Goal: Transaction & Acquisition: Purchase product/service

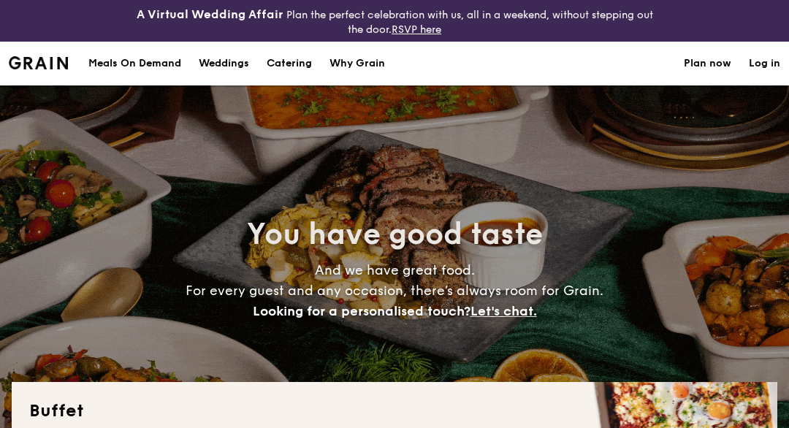
select select
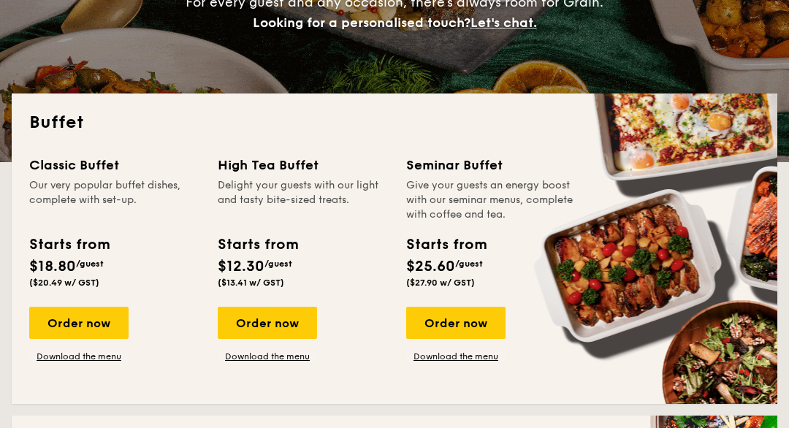
click at [277, 332] on div "Order now" at bounding box center [267, 323] width 99 height 32
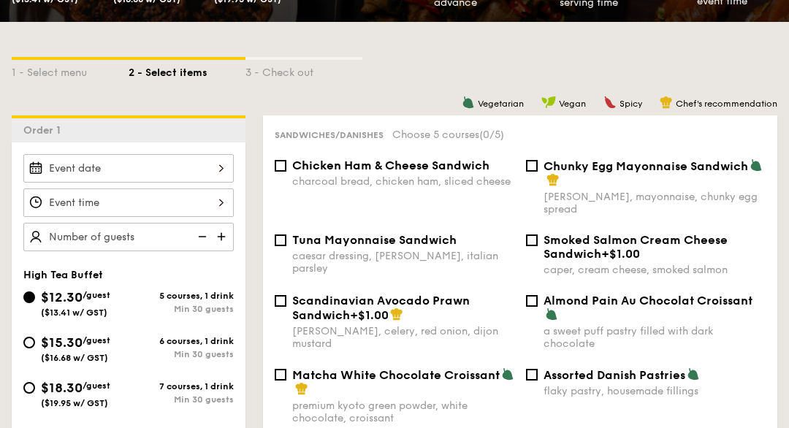
scroll to position [338, 0]
click at [213, 168] on div at bounding box center [128, 168] width 210 height 28
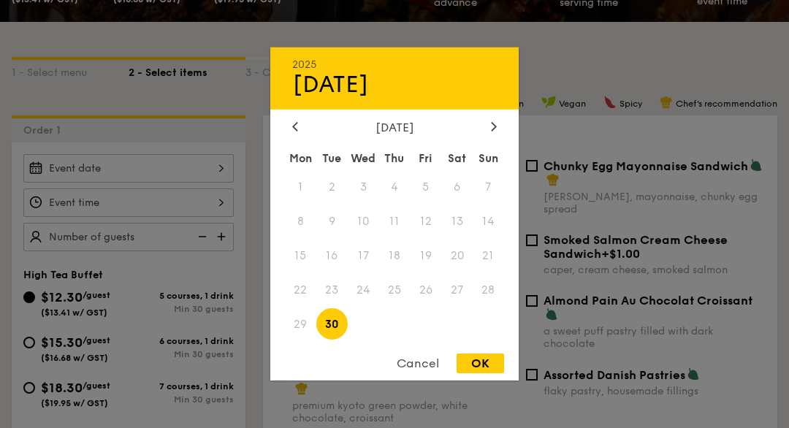
click at [488, 134] on div at bounding box center [493, 127] width 13 height 14
click at [426, 203] on span "3" at bounding box center [425, 187] width 31 height 31
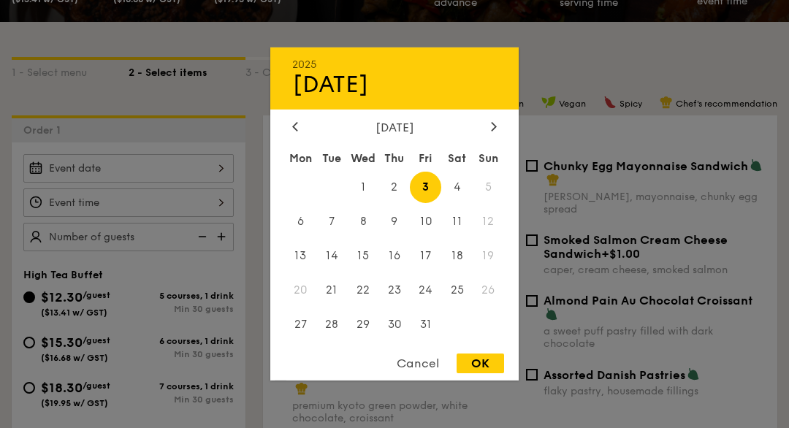
click at [483, 373] on div "OK" at bounding box center [479, 363] width 47 height 20
type input "[DATE]"
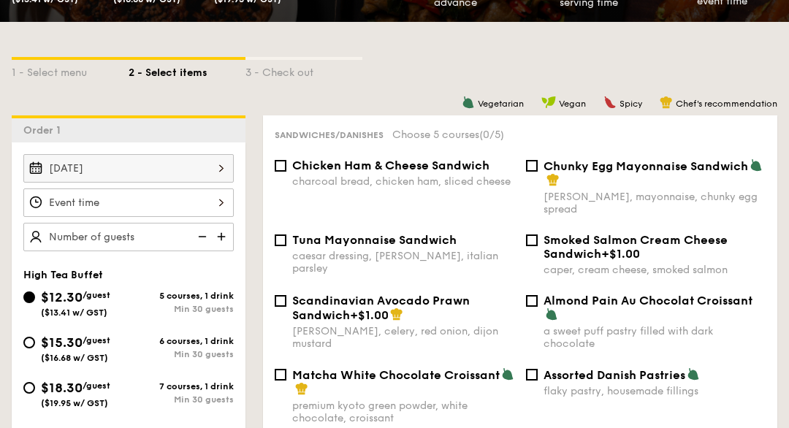
click at [212, 202] on div at bounding box center [128, 202] width 210 height 28
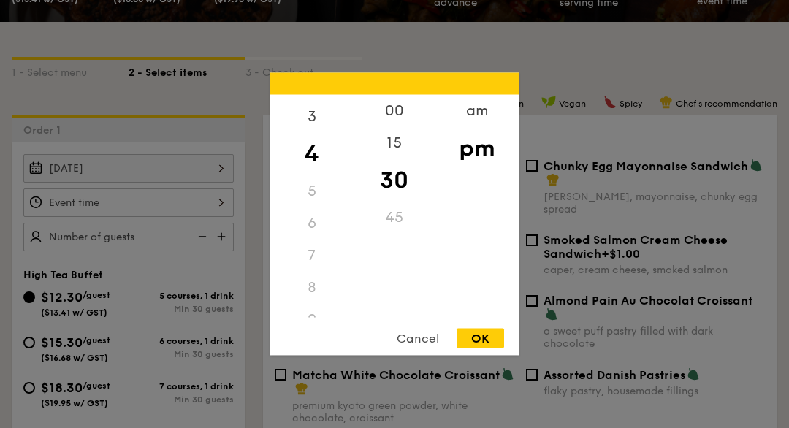
scroll to position [110, 0]
click at [316, 317] on div "9" at bounding box center [311, 301] width 83 height 32
click at [315, 254] on div "9" at bounding box center [311, 238] width 83 height 32
click at [310, 254] on div "9" at bounding box center [311, 238] width 83 height 32
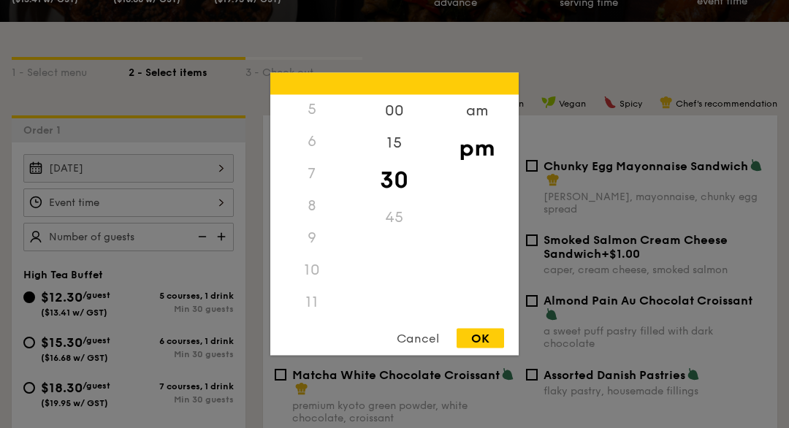
click at [486, 127] on div "am" at bounding box center [476, 111] width 83 height 32
click at [314, 253] on div "9" at bounding box center [311, 237] width 83 height 32
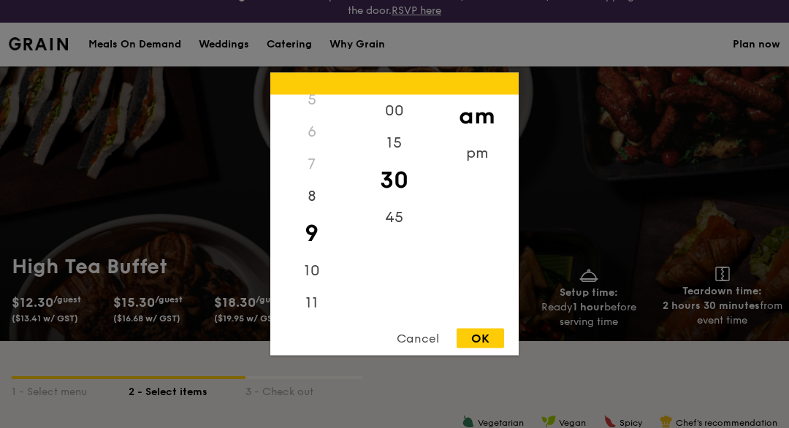
scroll to position [0, 0]
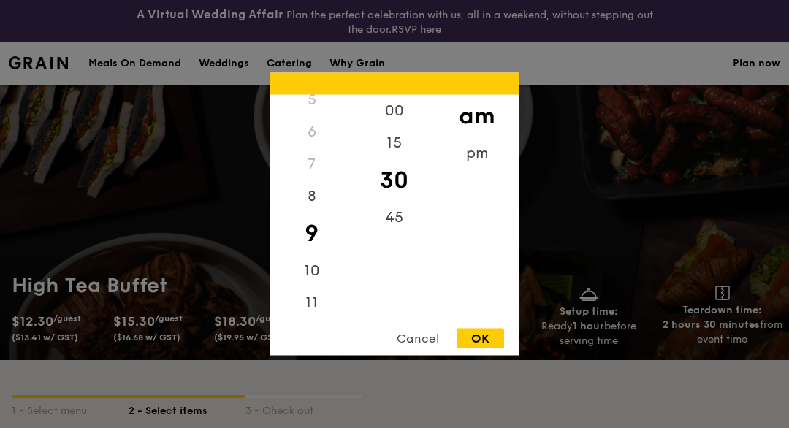
click at [394, 127] on div "00" at bounding box center [394, 111] width 83 height 32
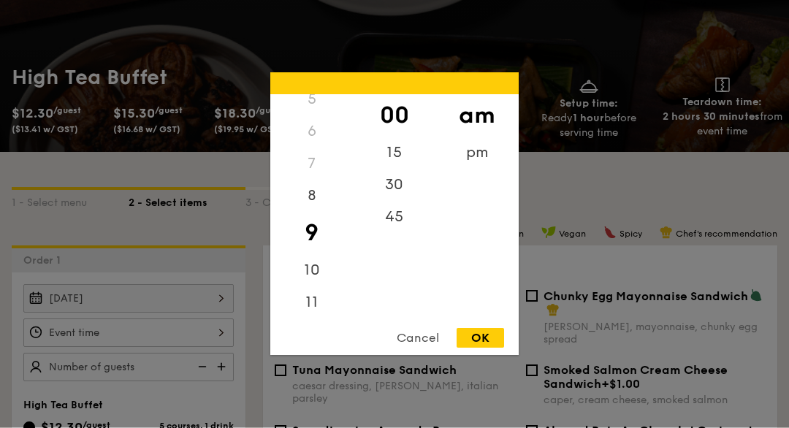
scroll to position [209, 0]
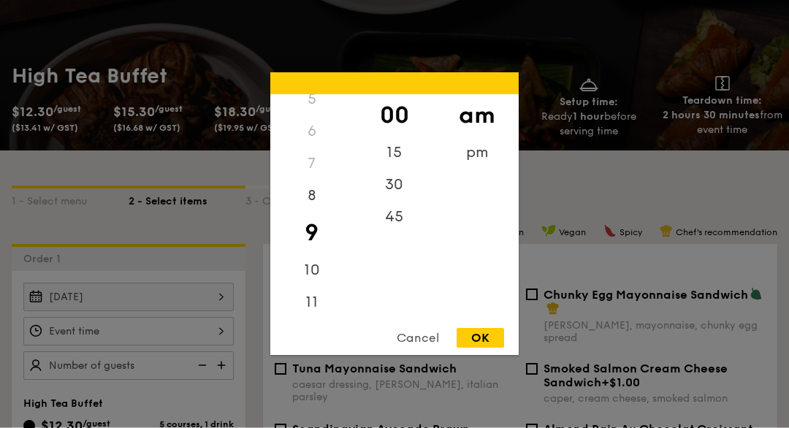
click at [483, 348] on div "OK" at bounding box center [479, 339] width 47 height 20
type input "9:00AM"
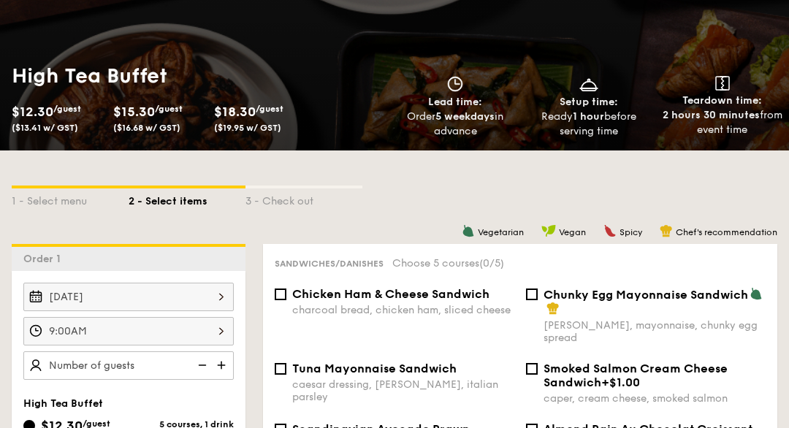
click at [226, 364] on img at bounding box center [223, 365] width 22 height 28
click at [212, 367] on img at bounding box center [223, 365] width 22 height 28
click at [215, 367] on img at bounding box center [223, 365] width 22 height 28
type input "30 guests"
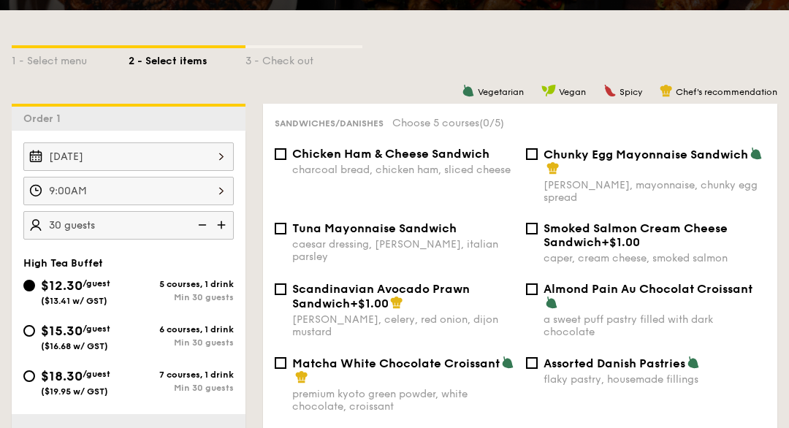
scroll to position [380, 0]
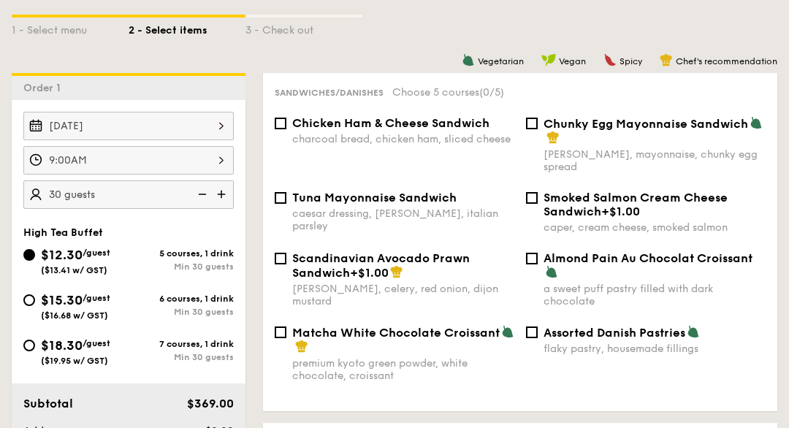
click at [23, 349] on input "$18.30 /guest ($19.95 w/ GST) 7 courses, 1 drink Min 30 guests" at bounding box center [29, 346] width 12 height 12
radio input "true"
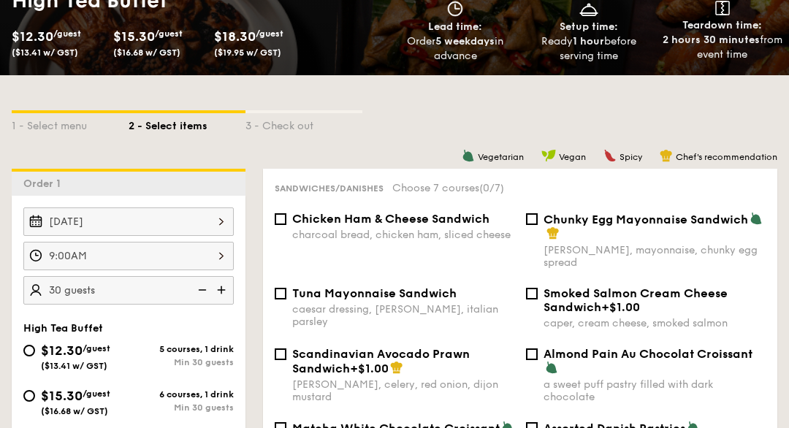
scroll to position [277, 0]
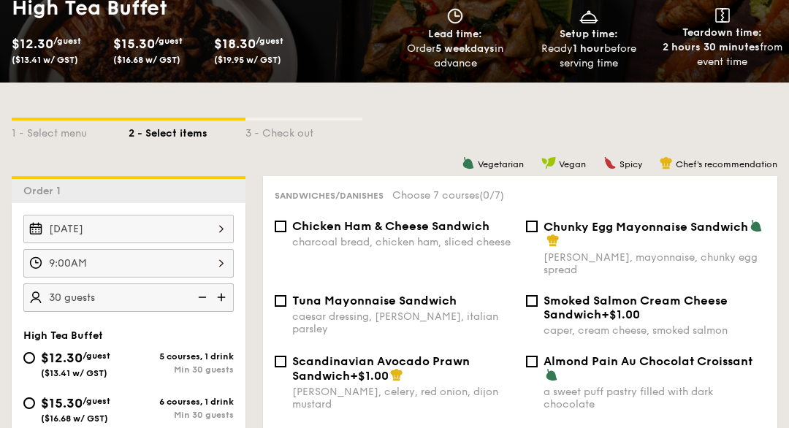
click at [275, 310] on div "Tuna Mayonnaise Sandwich caesar dressing, [GEOGRAPHIC_DATA], italian parsley" at bounding box center [394, 315] width 251 height 42
click at [268, 307] on div "Sandwiches/Danishes Choose 7 courses (0/7) Chicken Ham & Cheese Sandwich charco…" at bounding box center [520, 345] width 514 height 338
click at [283, 300] on input "Tuna Mayonnaise Sandwich caesar dressing, [GEOGRAPHIC_DATA], italian parsley" at bounding box center [281, 301] width 12 height 12
checkbox input "true"
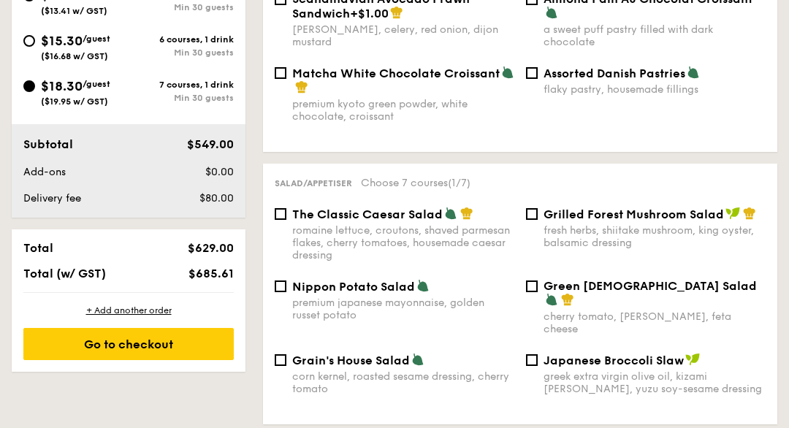
scroll to position [640, 0]
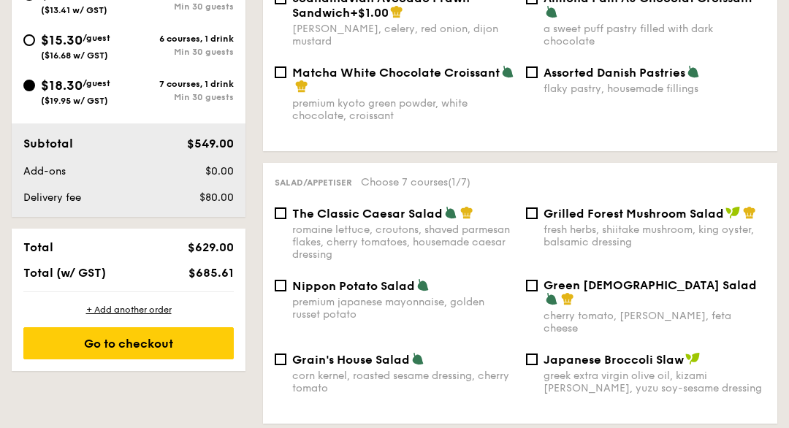
click at [285, 292] on input "Nippon Potato Salad premium japanese mayonnaise, golden russet potato" at bounding box center [281, 286] width 12 height 12
checkbox input "true"
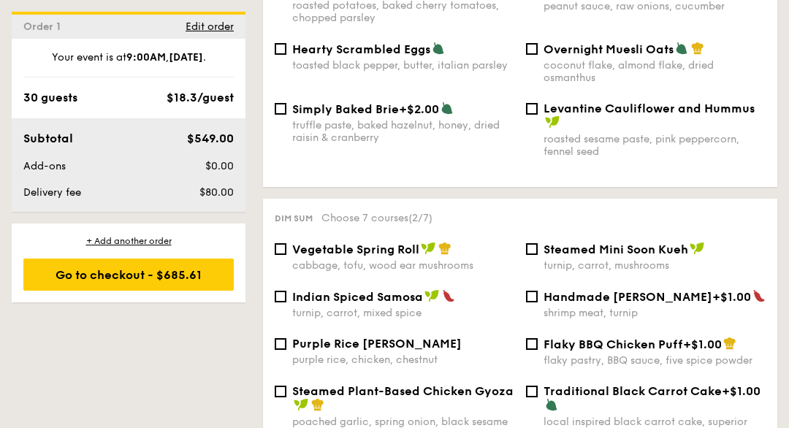
scroll to position [1257, 0]
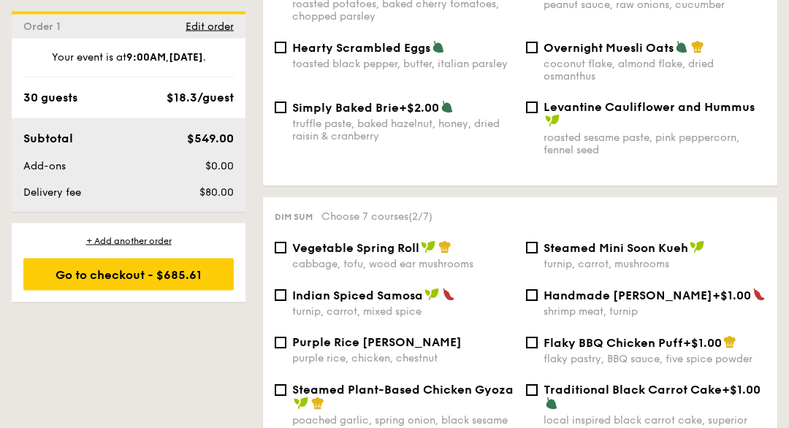
click at [270, 262] on div "Vegetable Spring Roll cabbage, tofu, wood ear mushrooms" at bounding box center [394, 256] width 251 height 30
click at [281, 254] on input "Vegetable Spring Roll cabbage, tofu, wood ear mushrooms" at bounding box center [281, 248] width 12 height 12
checkbox input "true"
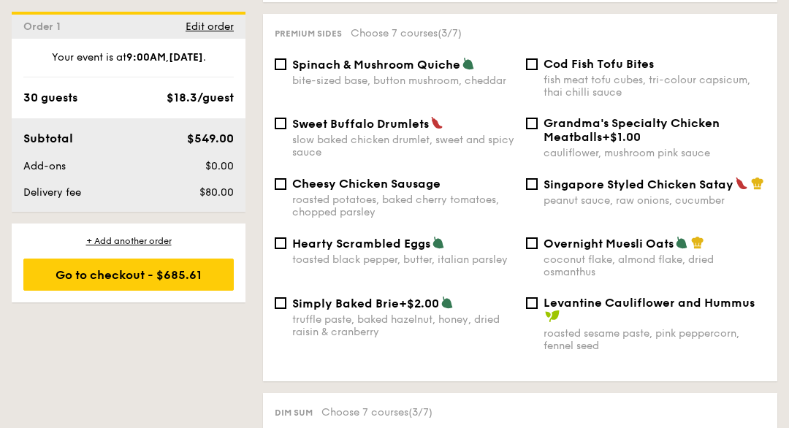
scroll to position [1061, 0]
click at [536, 188] on input "Singapore Styled Chicken Satay peanut sauce, raw onions, cucumber" at bounding box center [532, 185] width 12 height 12
checkbox input "true"
click at [275, 134] on div "Sweet Buffalo Drumlets slow baked chicken drumlet, sweet and spicy sauce" at bounding box center [394, 137] width 251 height 42
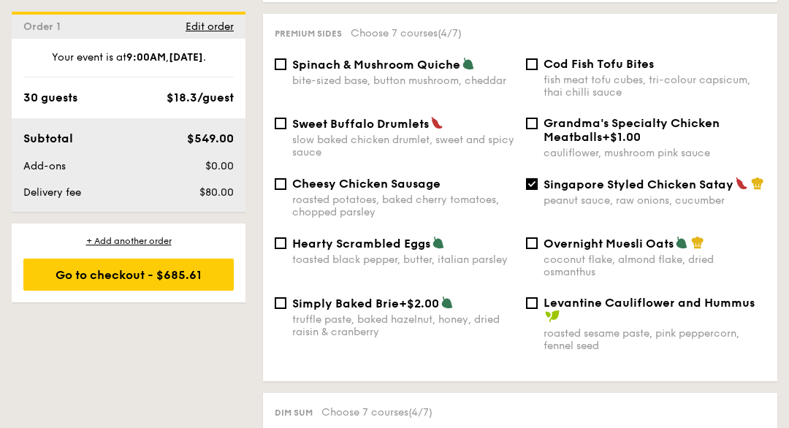
click at [280, 126] on input "Sweet Buffalo Drumlets slow baked chicken drumlet, sweet and spicy sauce" at bounding box center [281, 124] width 12 height 12
checkbox input "true"
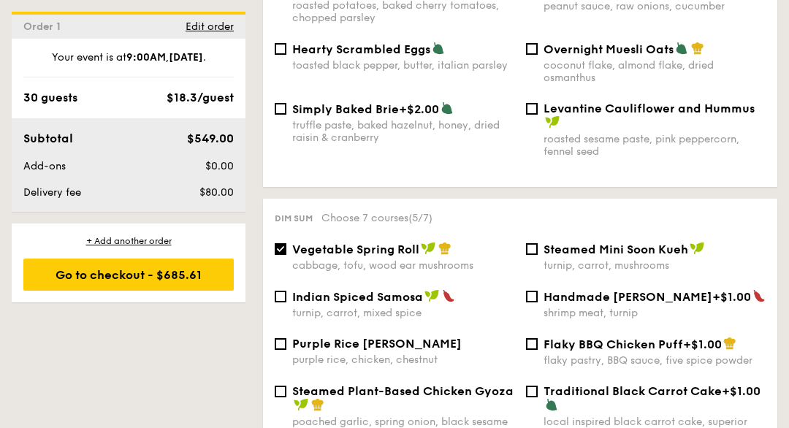
scroll to position [1255, 0]
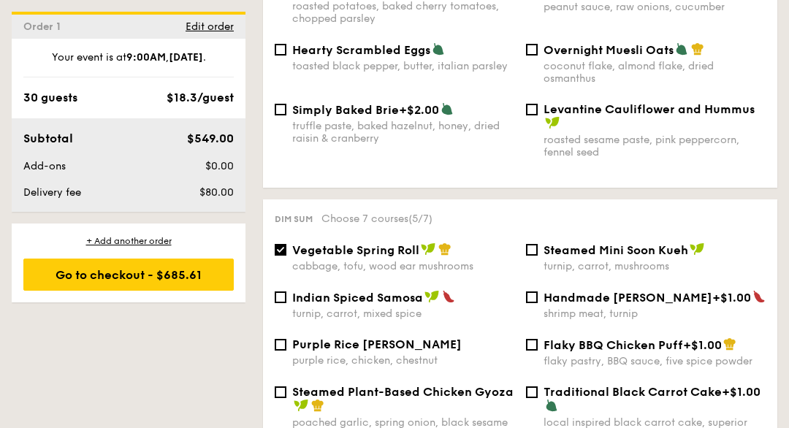
click at [532, 256] on input "Steamed Mini Soon Kueh turnip, carrot, mushrooms" at bounding box center [532, 250] width 12 height 12
checkbox input "true"
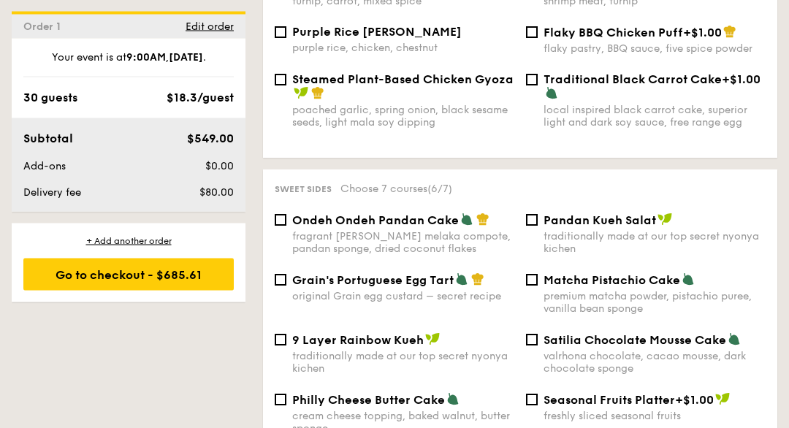
scroll to position [1568, 0]
click at [277, 226] on input "Ondeh Ondeh Pandan Cake fragrant [PERSON_NAME] melaka compote, pandan sponge, d…" at bounding box center [281, 220] width 12 height 12
checkbox input "true"
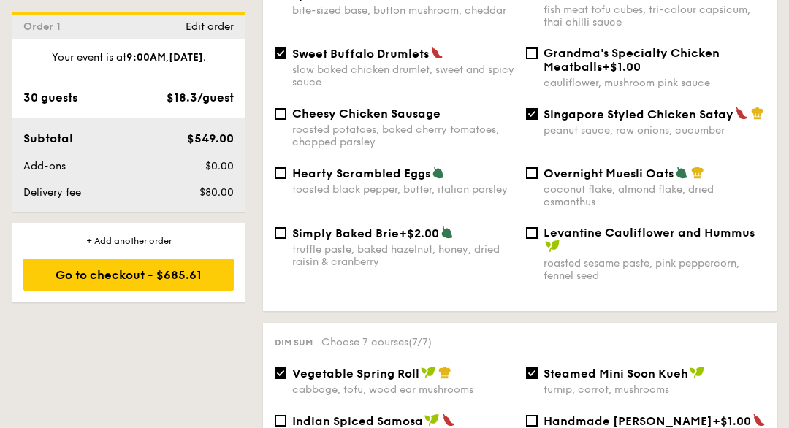
scroll to position [1130, 0]
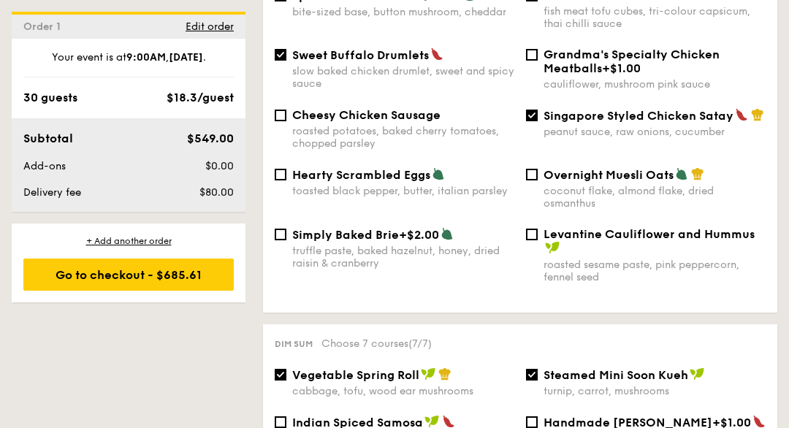
click at [150, 272] on div "Go to checkout - $685.61" at bounding box center [128, 274] width 210 height 32
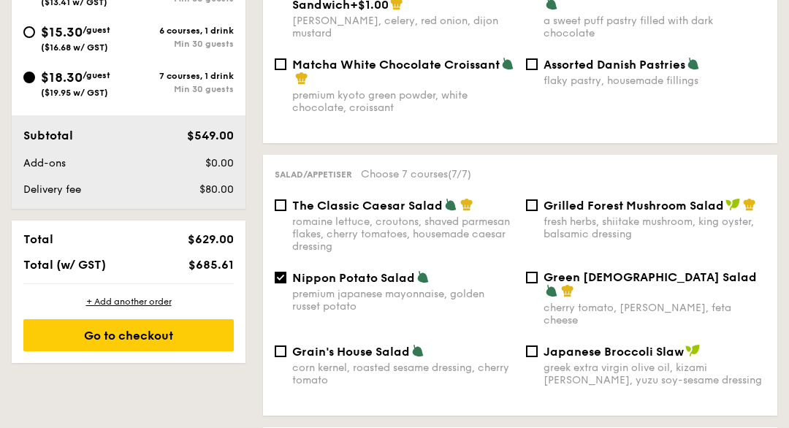
scroll to position [648, 0]
click at [145, 348] on div "Go to checkout" at bounding box center [128, 336] width 210 height 32
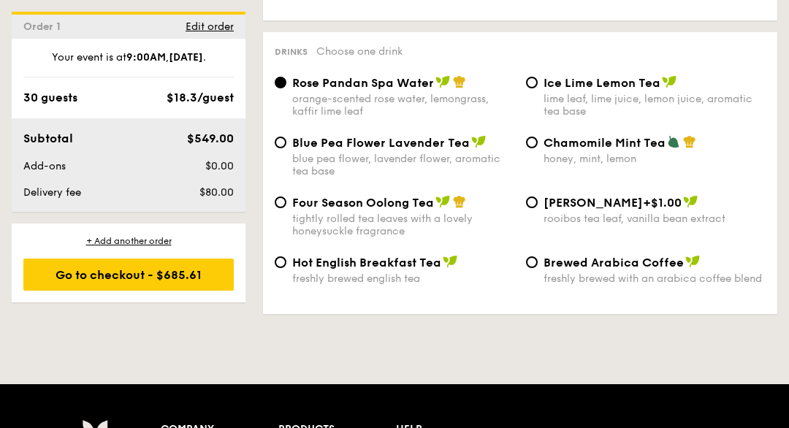
scroll to position [2579, 0]
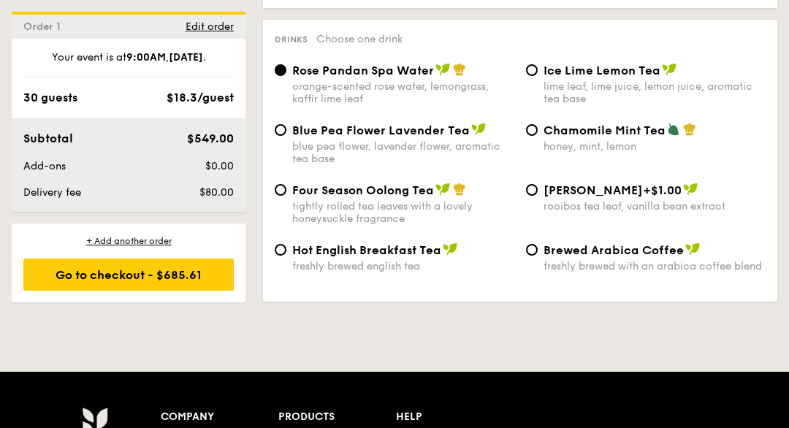
click at [534, 256] on input "Brewed Arabica Coffee freshly brewed with an arabica coffee blend" at bounding box center [532, 250] width 12 height 12
radio input "true"
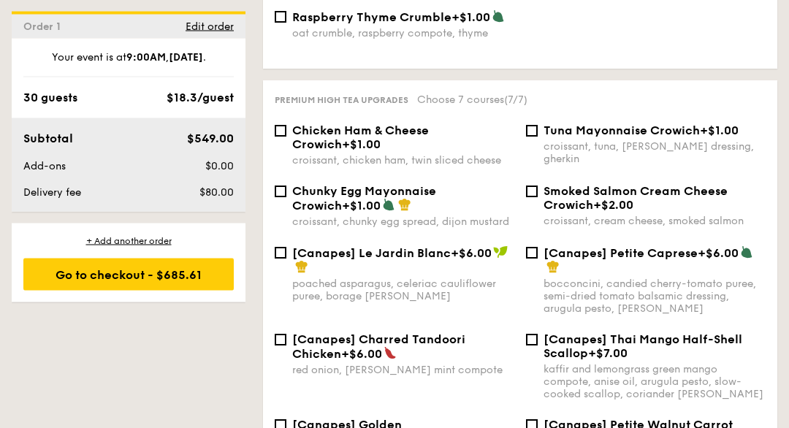
scroll to position [2012, 0]
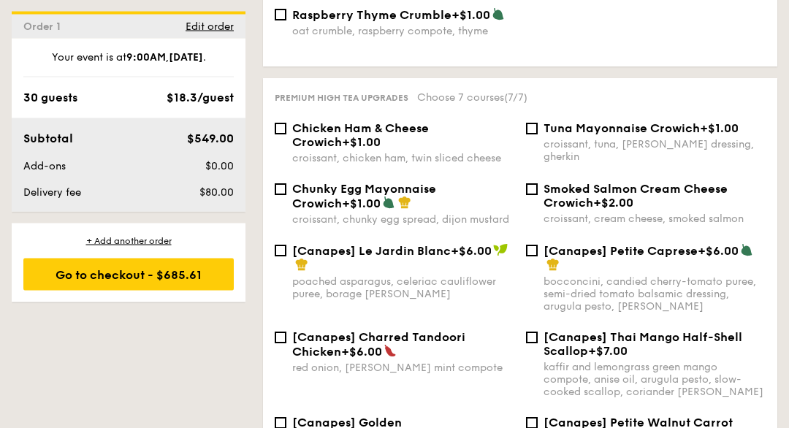
click at [155, 272] on div "Go to checkout - $685.61" at bounding box center [128, 274] width 210 height 32
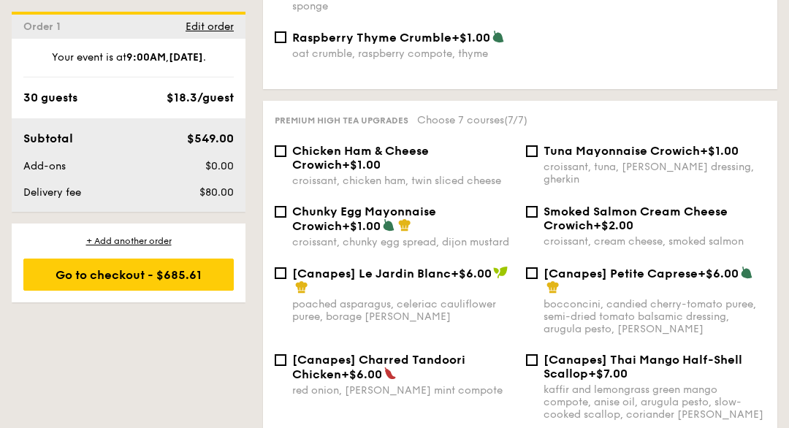
scroll to position [1990, 0]
click at [189, 277] on div "Go to checkout - $685.61" at bounding box center [128, 274] width 210 height 32
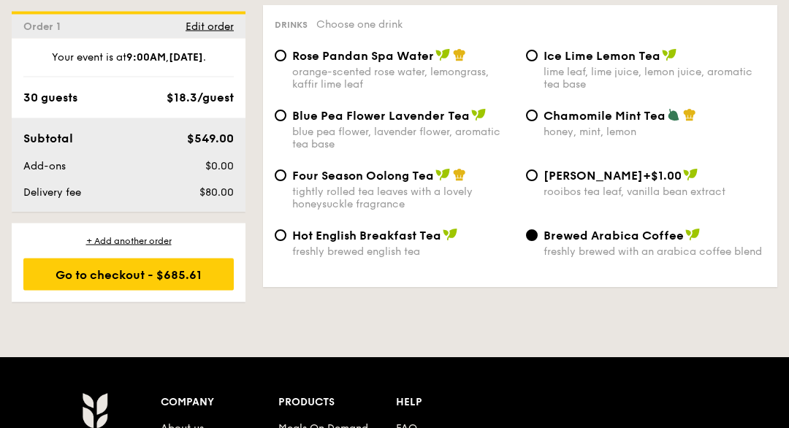
scroll to position [2594, 0]
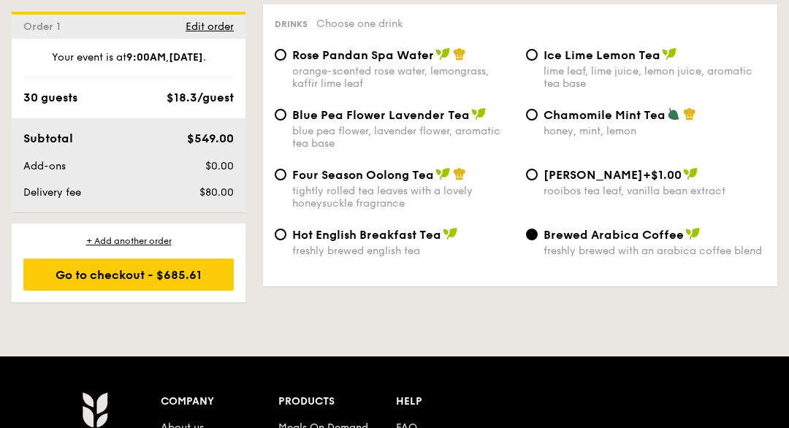
click at [190, 272] on div "Go to checkout - $685.61" at bounding box center [128, 274] width 210 height 32
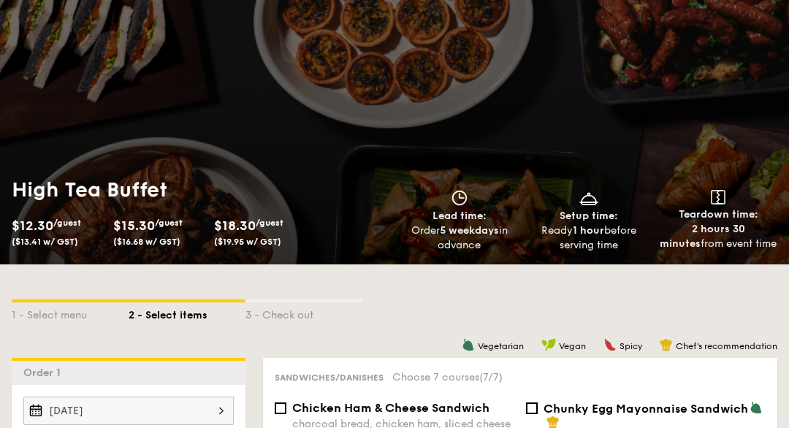
scroll to position [98, 0]
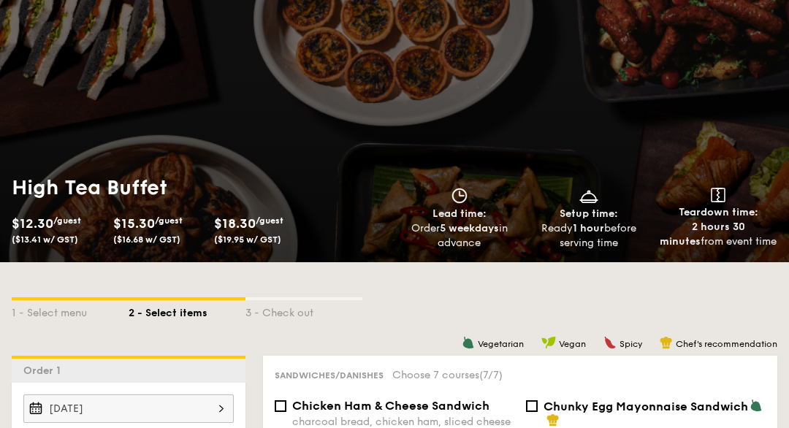
click at [592, 221] on div "Ready 1 hour before serving time" at bounding box center [588, 235] width 118 height 29
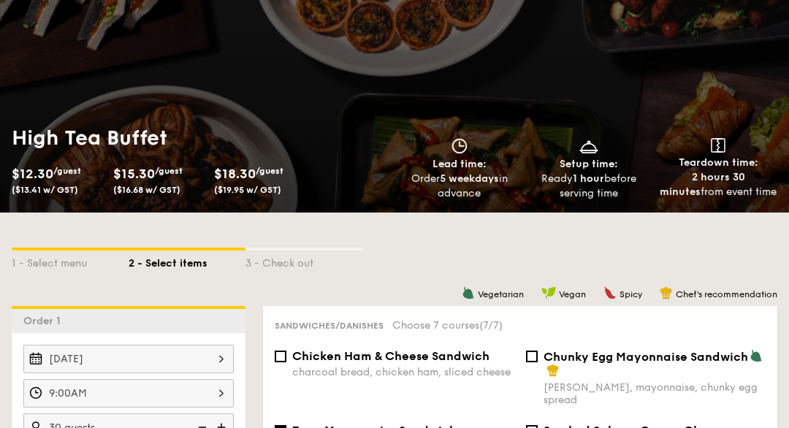
scroll to position [145, 0]
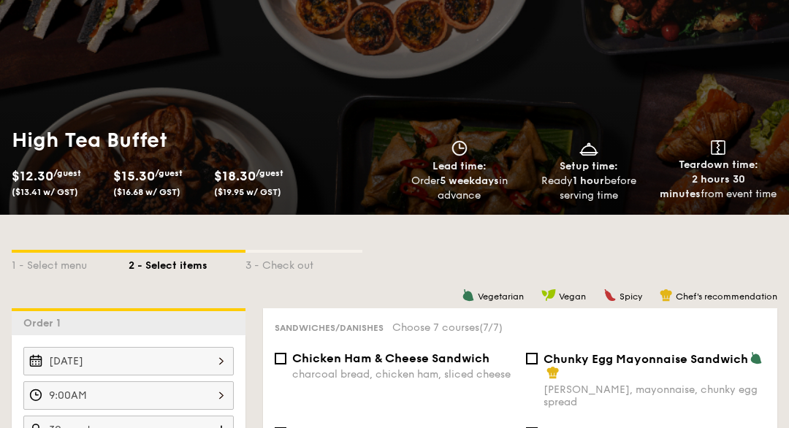
click at [279, 270] on div "3 - Check out" at bounding box center [303, 263] width 117 height 20
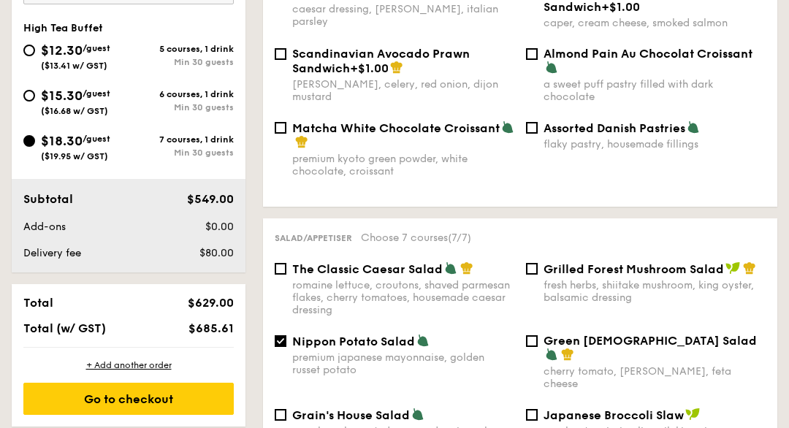
scroll to position [584, 0]
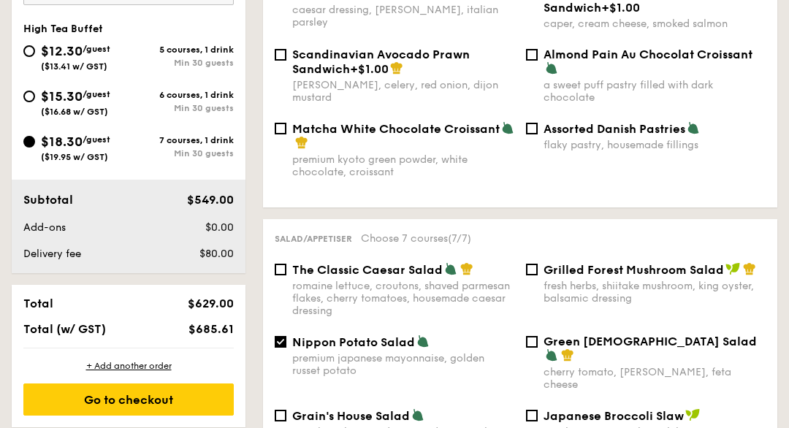
click at [187, 406] on div "Go to checkout" at bounding box center [128, 399] width 210 height 32
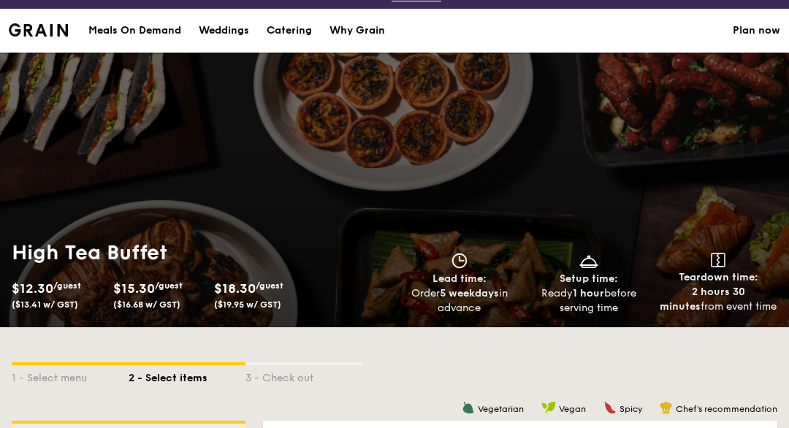
scroll to position [34, 0]
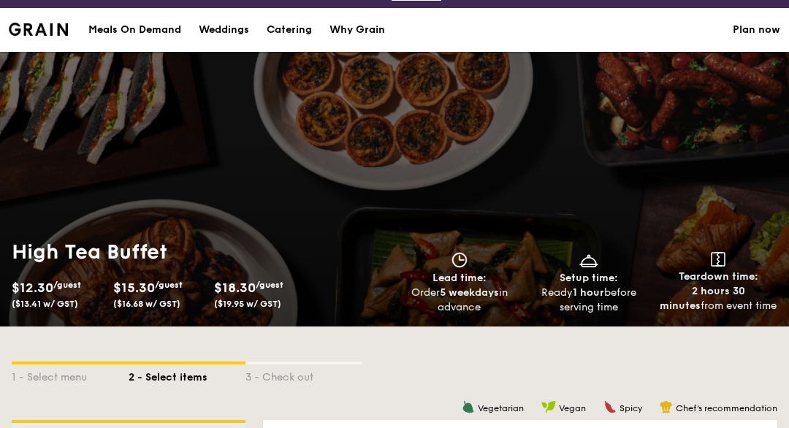
click at [256, 382] on div "3 - Check out" at bounding box center [303, 374] width 117 height 20
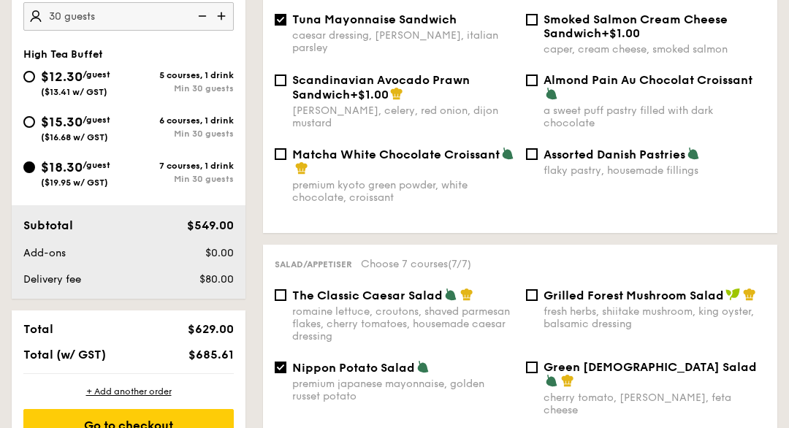
scroll to position [565, 0]
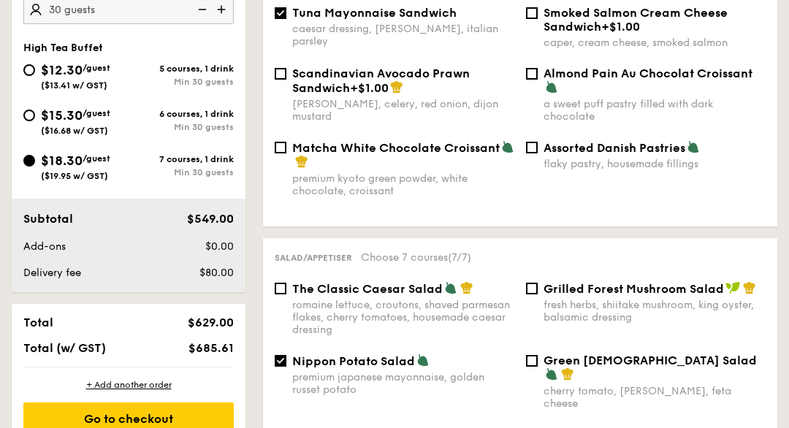
click at [180, 420] on div "Go to checkout" at bounding box center [128, 418] width 210 height 32
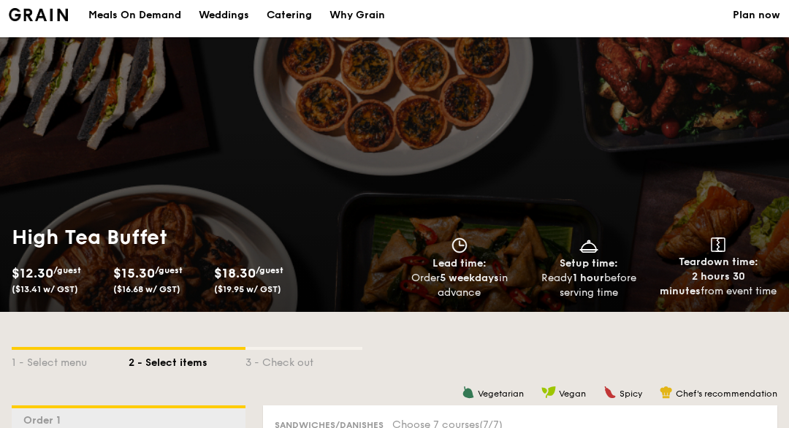
scroll to position [0, 0]
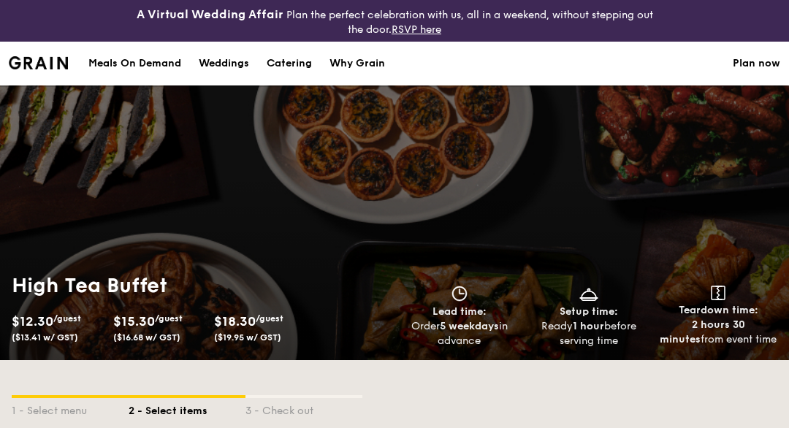
click at [756, 69] on link "Plan now" at bounding box center [755, 64] width 47 height 44
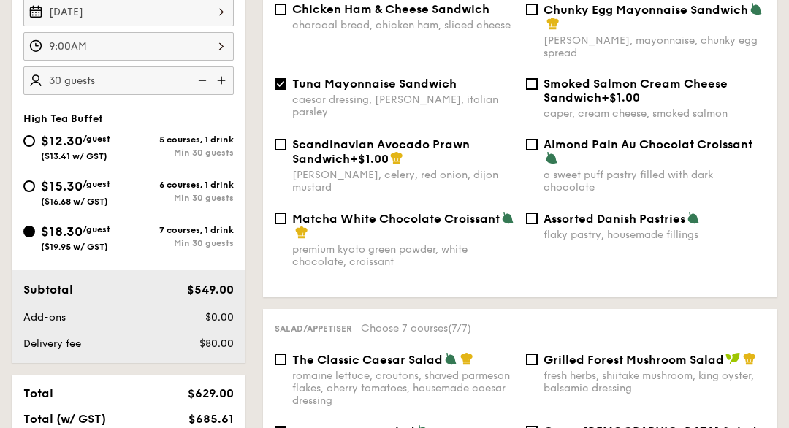
scroll to position [502, 0]
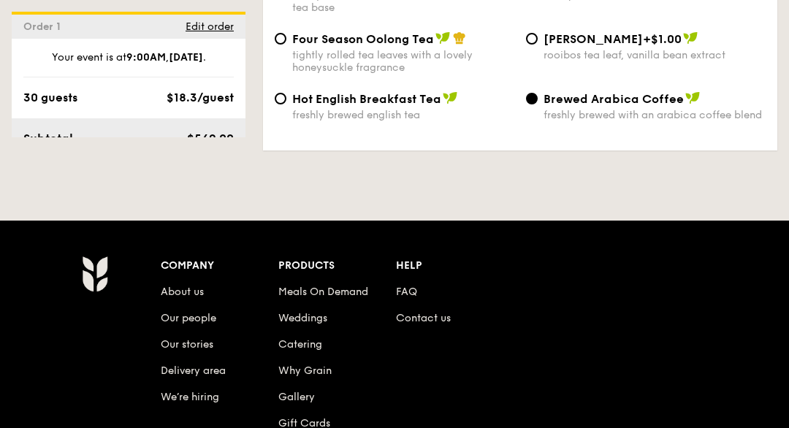
scroll to position [2869, 0]
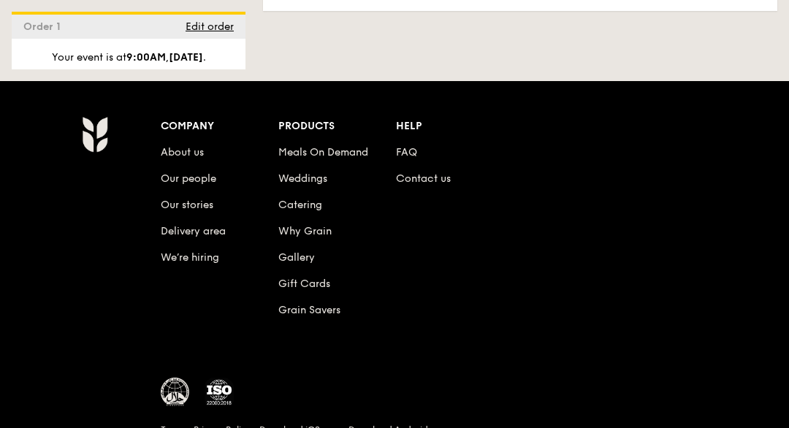
click at [418, 185] on link "Contact us" at bounding box center [423, 178] width 55 height 12
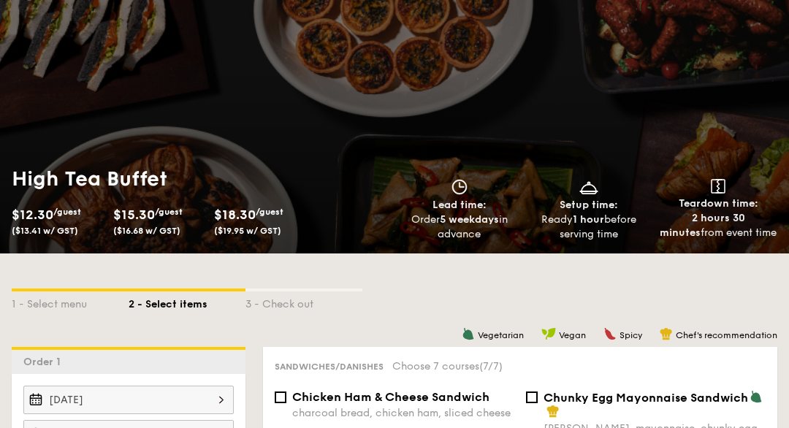
scroll to position [106, 0]
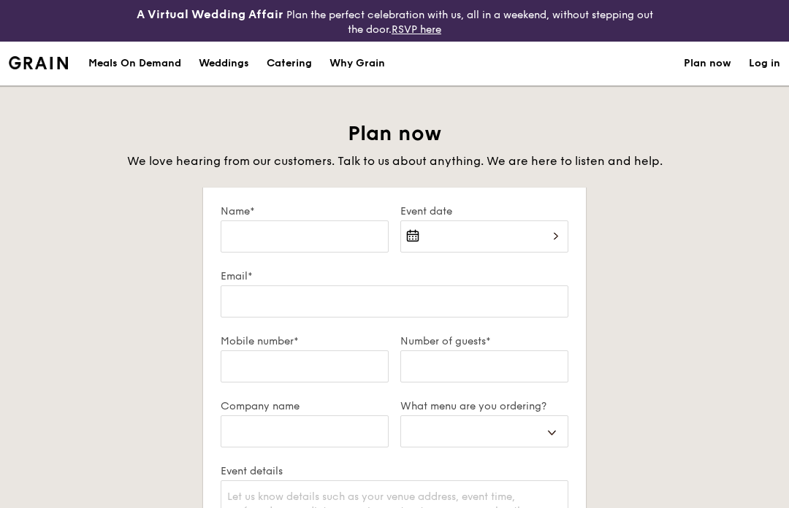
select select
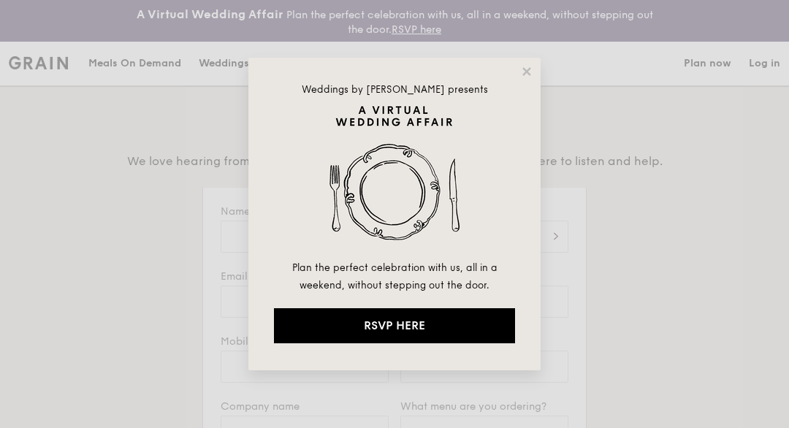
click at [523, 72] on icon at bounding box center [526, 71] width 13 height 13
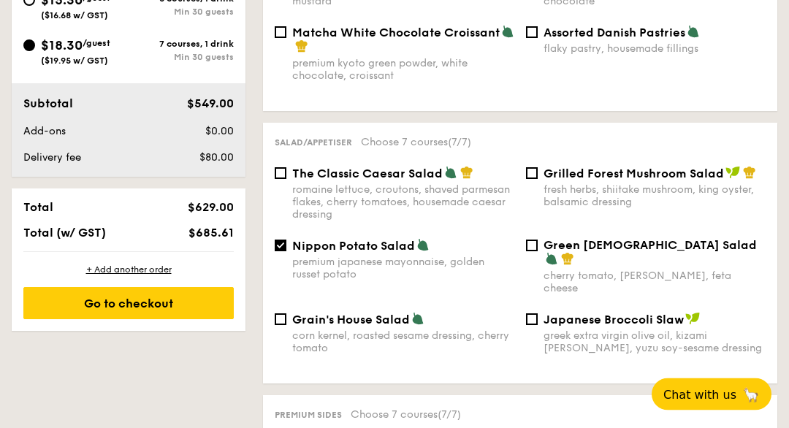
scroll to position [689, 0]
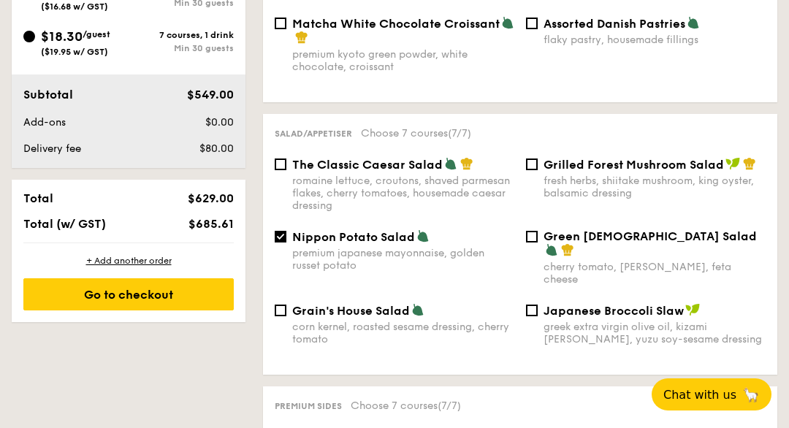
click at [157, 304] on div "Go to checkout" at bounding box center [128, 294] width 210 height 32
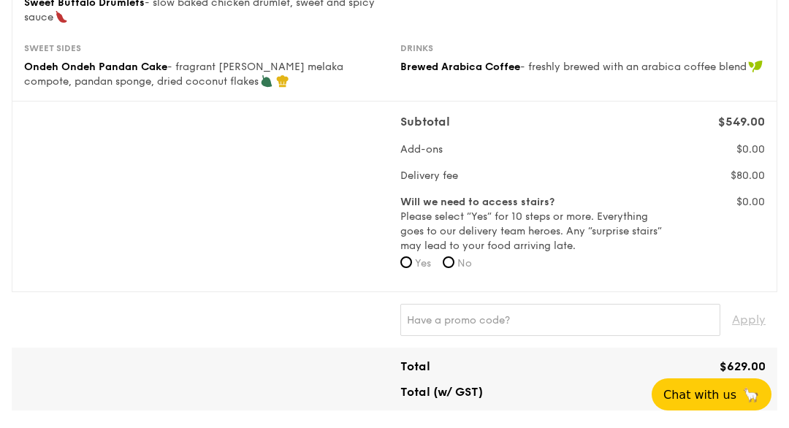
scroll to position [395, 0]
click at [452, 263] on input "No" at bounding box center [448, 263] width 12 height 12
radio input "true"
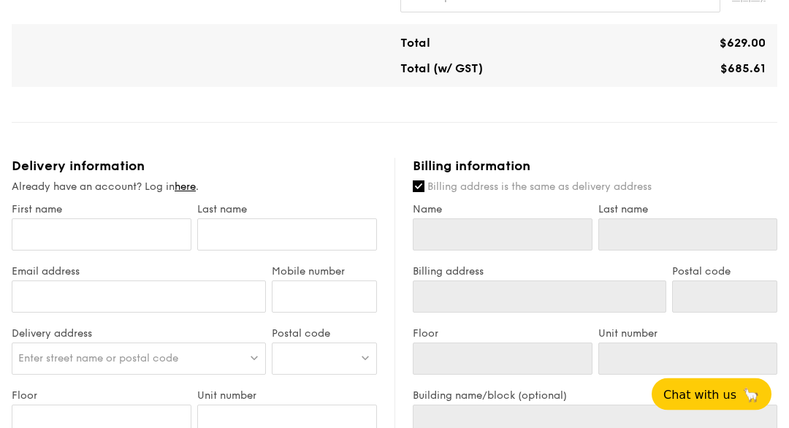
scroll to position [719, 0]
click at [69, 237] on input "First name" at bounding box center [102, 234] width 180 height 32
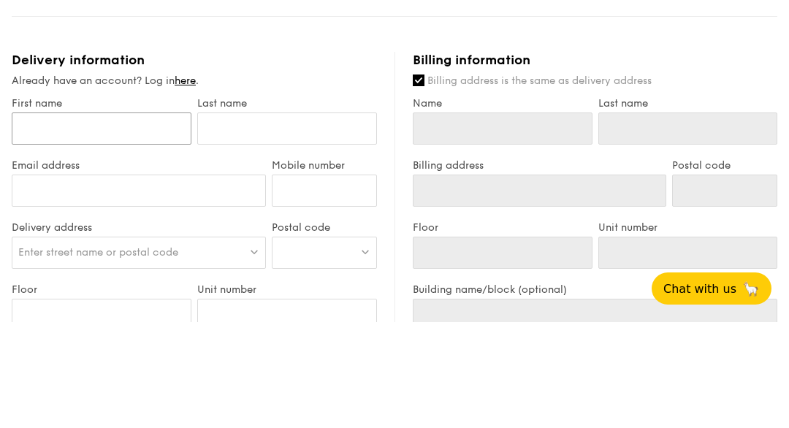
type input "A"
type input "AM"
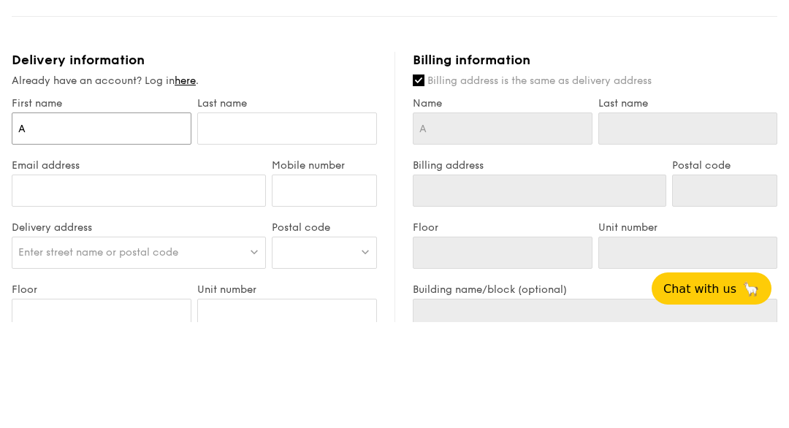
type input "AM"
type input "AMY"
click at [225, 218] on input "text" at bounding box center [287, 234] width 180 height 32
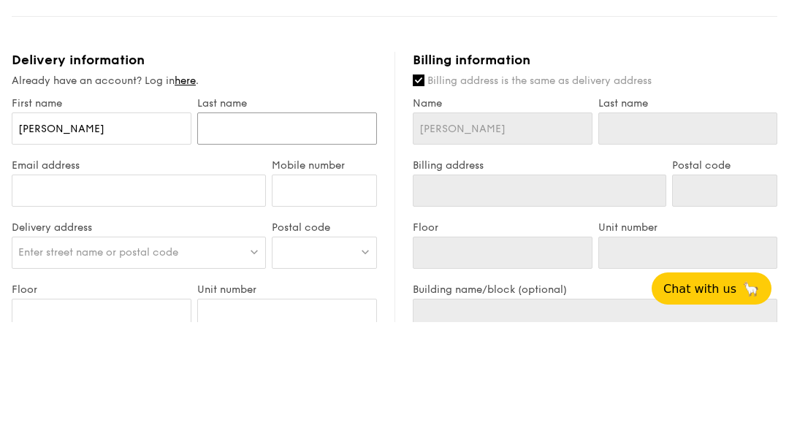
type input "N"
type input "Ng"
type input "N"
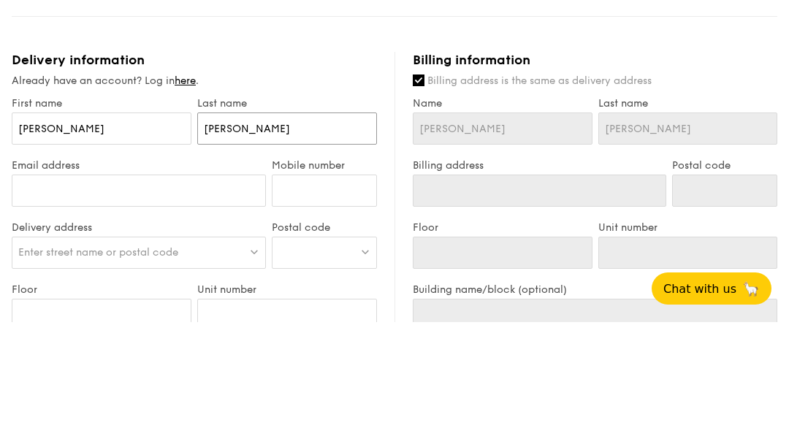
type input "N"
type input "NG"
click at [307, 280] on input "Mobile number" at bounding box center [324, 296] width 105 height 32
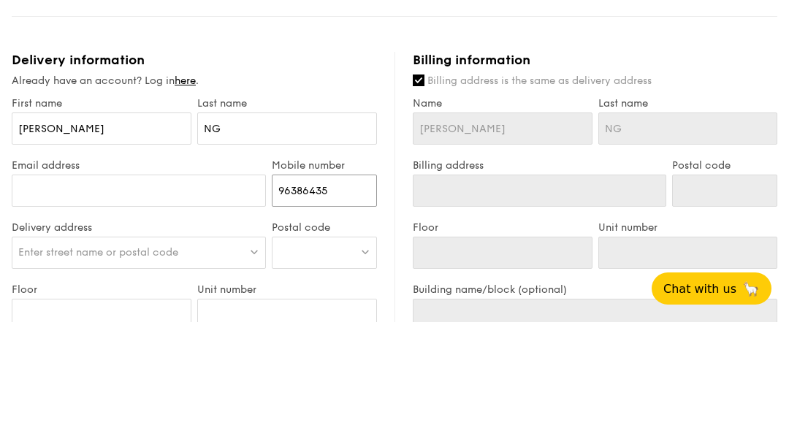
type input "96386435"
click at [59, 280] on input "Email address" at bounding box center [139, 296] width 254 height 32
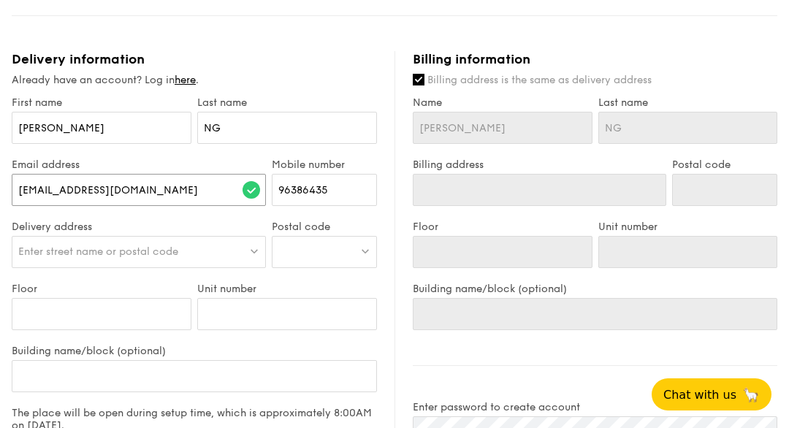
type input "nmy18@hotmail.com"
click at [159, 255] on span "Enter street name or postal code" at bounding box center [98, 251] width 160 height 12
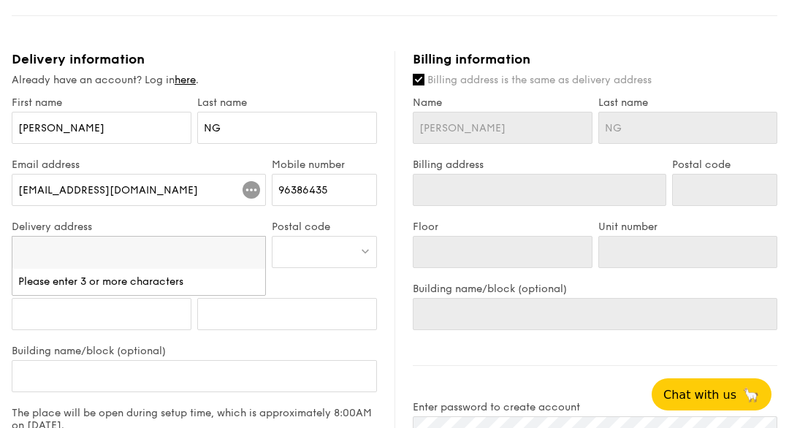
scroll to position [825, 0]
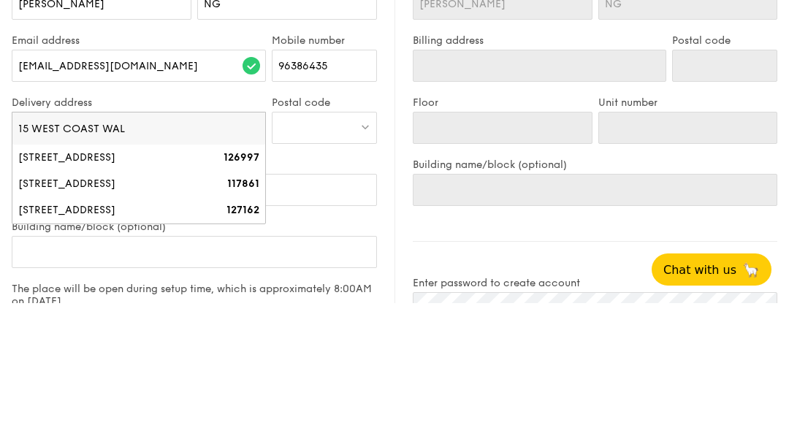
type input "15 WEST COAST WALK"
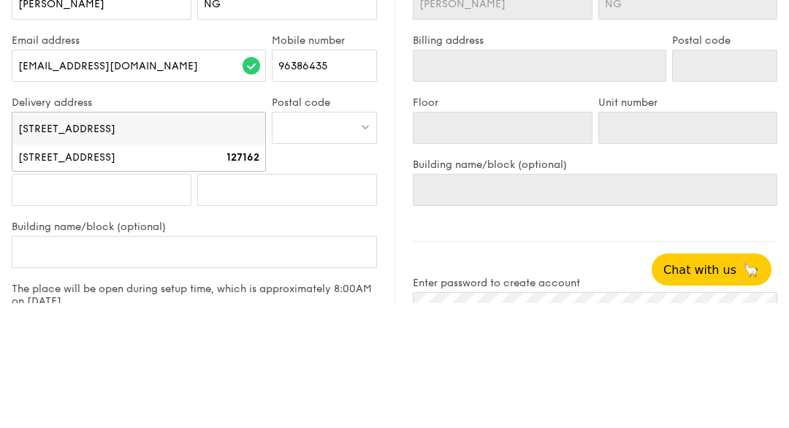
click at [134, 275] on div "15 West Coast Walk" at bounding box center [108, 282] width 180 height 15
type input "15 West Coast Walk"
type input "127162"
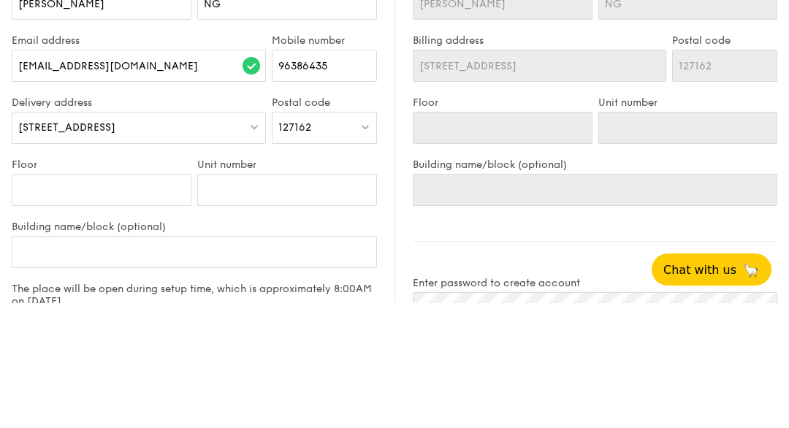
scroll to position [951, 0]
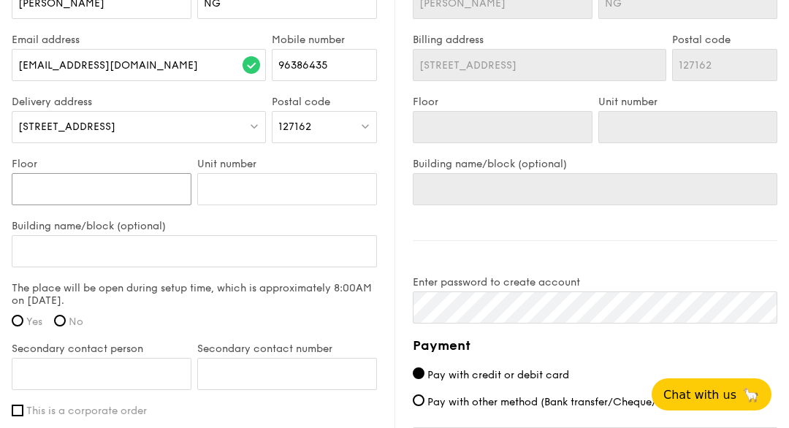
click at [92, 190] on input "Floor" at bounding box center [102, 189] width 180 height 32
type input "2"
type input "24"
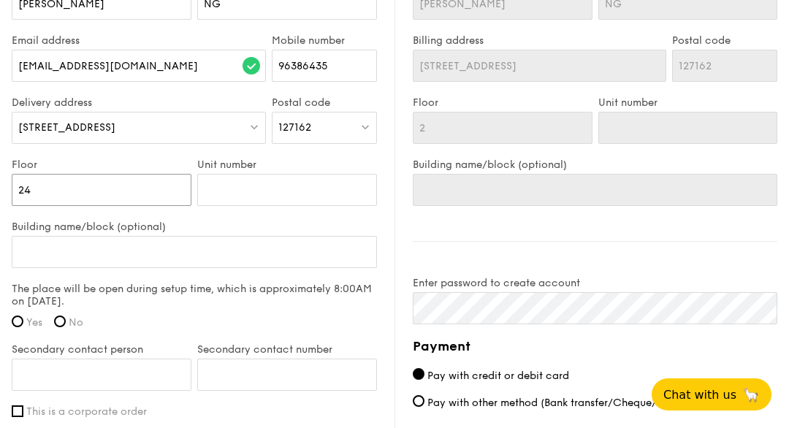
type input "24"
click at [261, 193] on input "Unit number" at bounding box center [287, 190] width 180 height 32
type input "2"
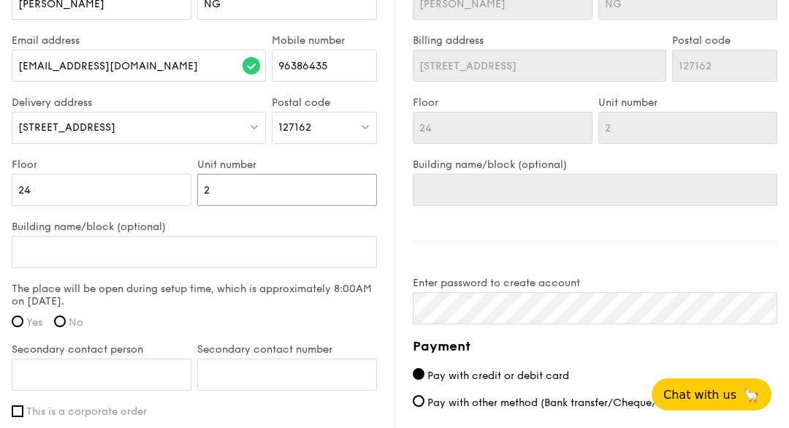
type input "28"
click at [145, 253] on input "Building name/block (optional)" at bounding box center [194, 252] width 365 height 32
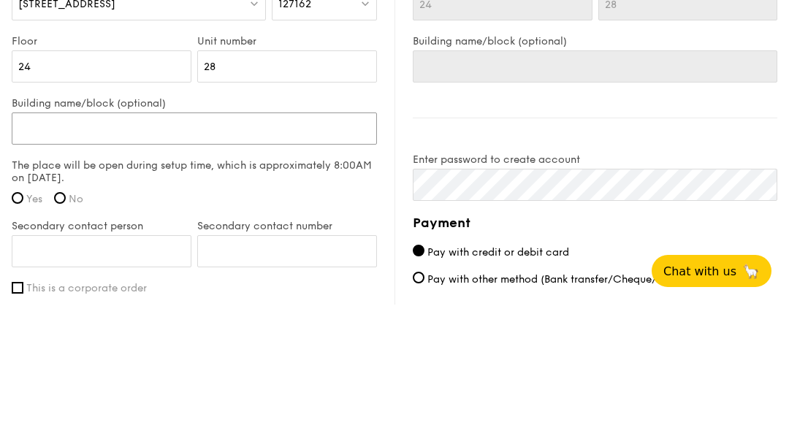
type input "T"
type input "TH"
type input "THE"
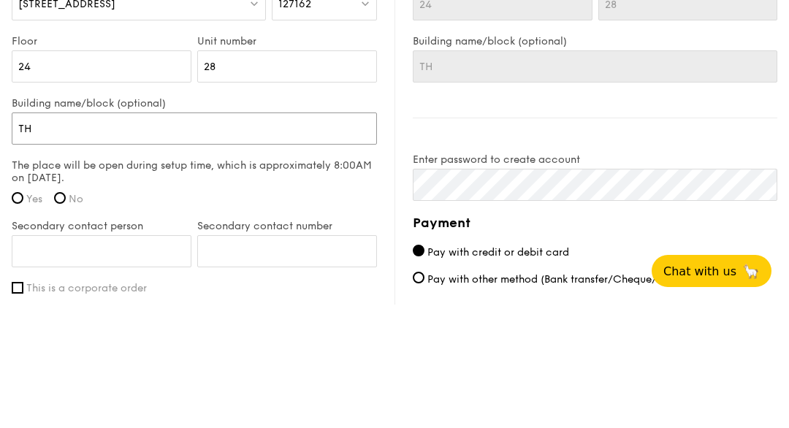
type input "THE"
type input "THE P"
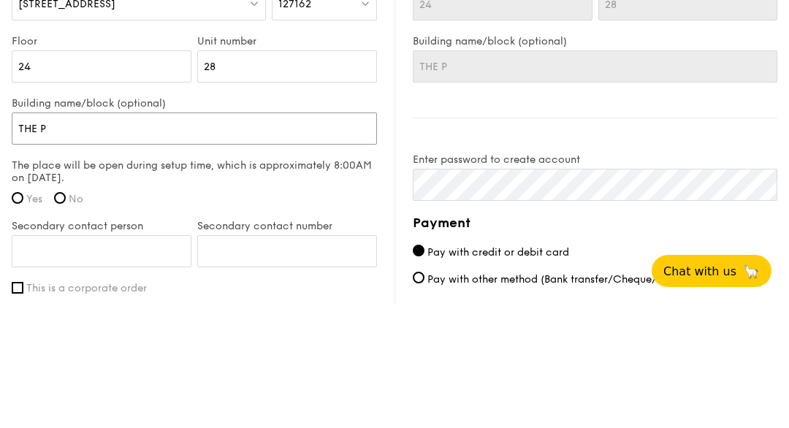
type input "THE PA"
type input "THE PAR"
type input "THE PARC"
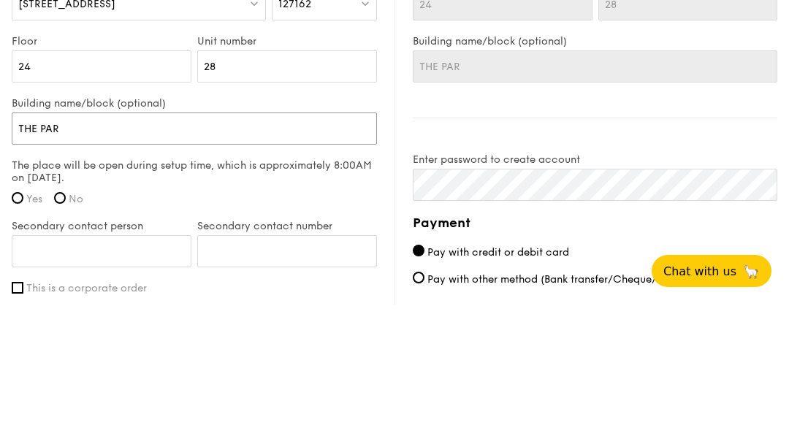
type input "THE PARC"
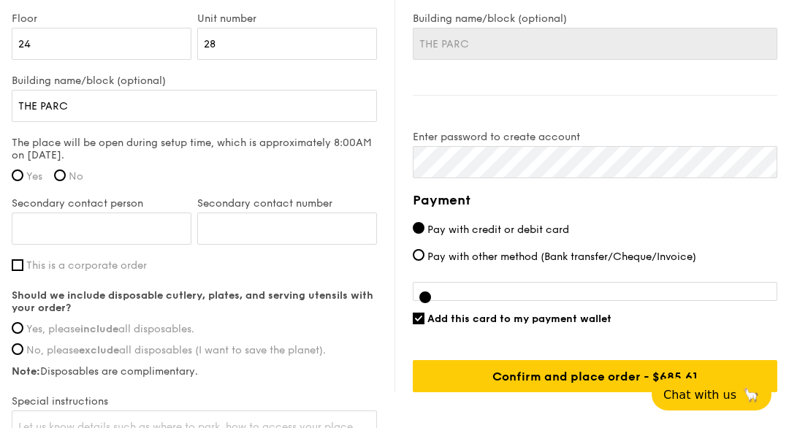
scroll to position [1097, 0]
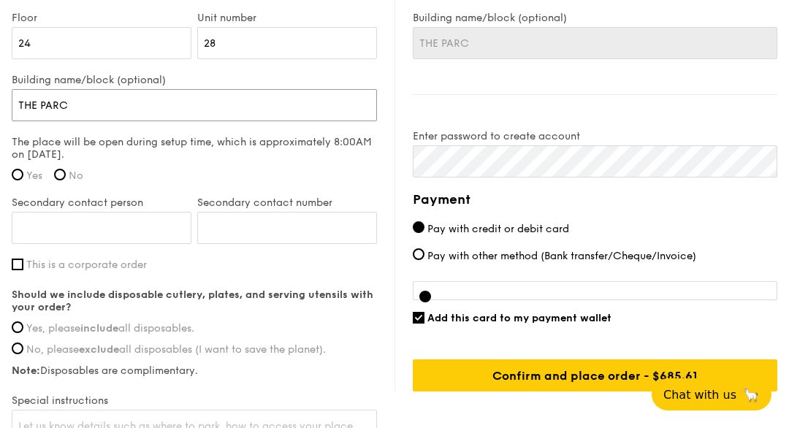
type input "THE PARC"
click at [88, 239] on input "Secondary contact person" at bounding box center [102, 228] width 180 height 32
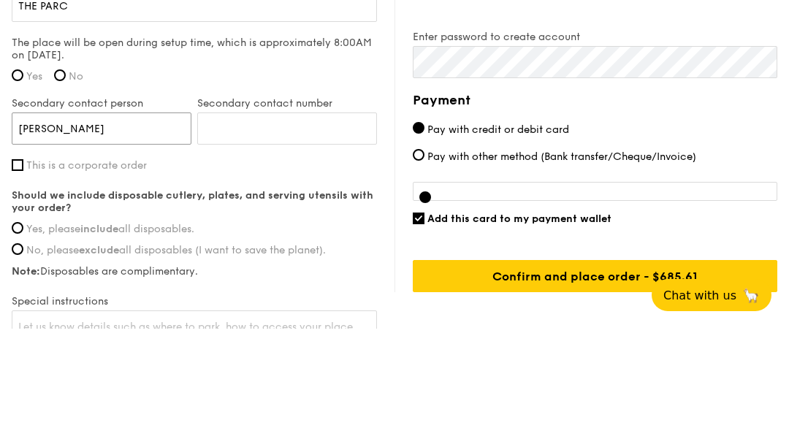
type input "ANTHEA TAY"
click at [248, 212] on input "Secondary contact number" at bounding box center [287, 228] width 180 height 32
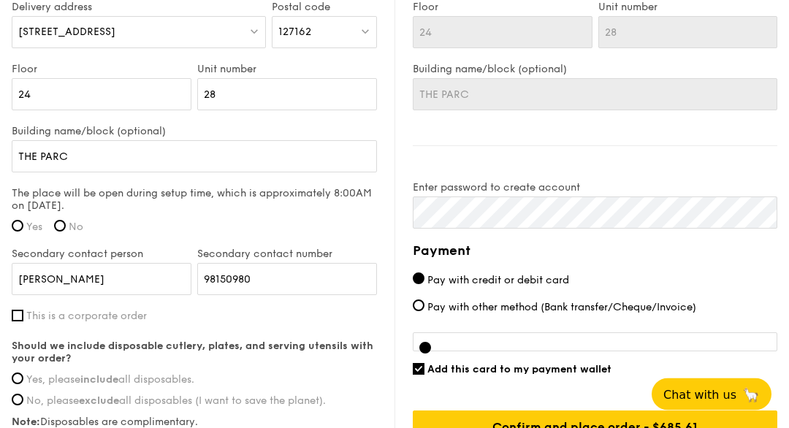
scroll to position [1046, 0]
type input "98150980"
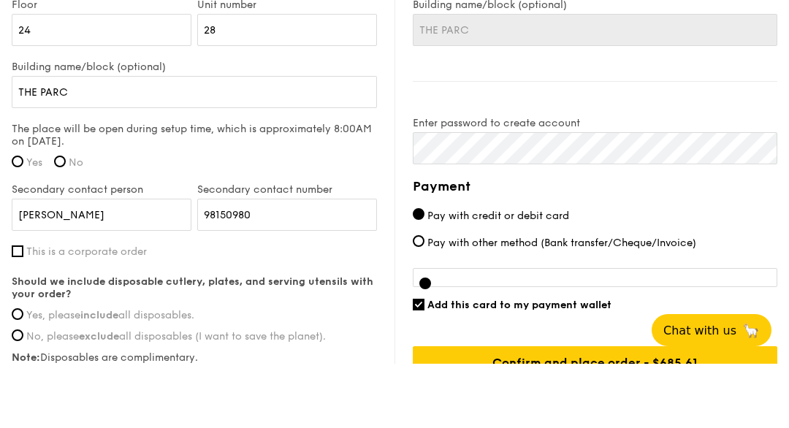
click at [753, 272] on label "Pay with credit or debit card" at bounding box center [595, 279] width 364 height 15
click at [424, 272] on input "Pay with credit or debit card" at bounding box center [419, 278] width 12 height 12
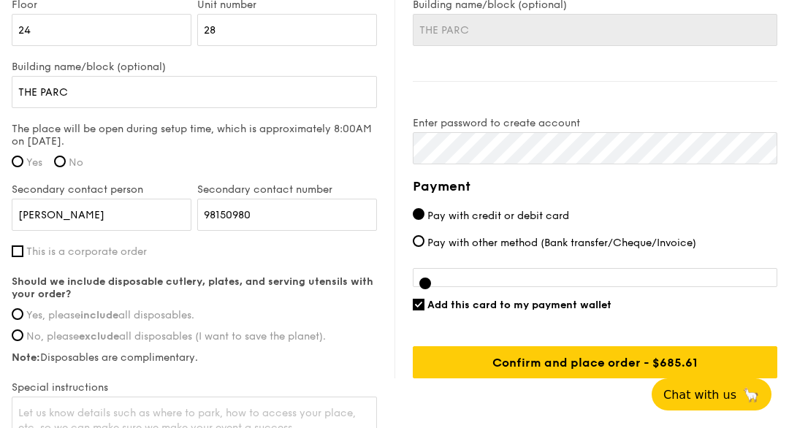
click at [764, 222] on label "Pay with credit or debit card" at bounding box center [595, 215] width 364 height 15
click at [424, 220] on input "Pay with credit or debit card" at bounding box center [419, 214] width 12 height 12
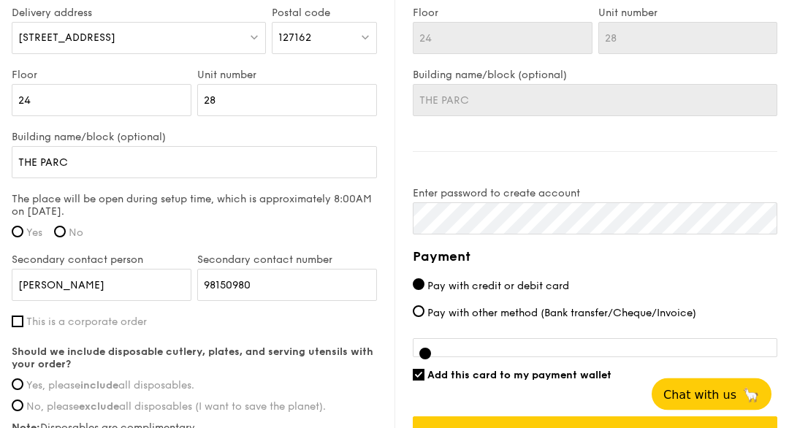
scroll to position [1056, 0]
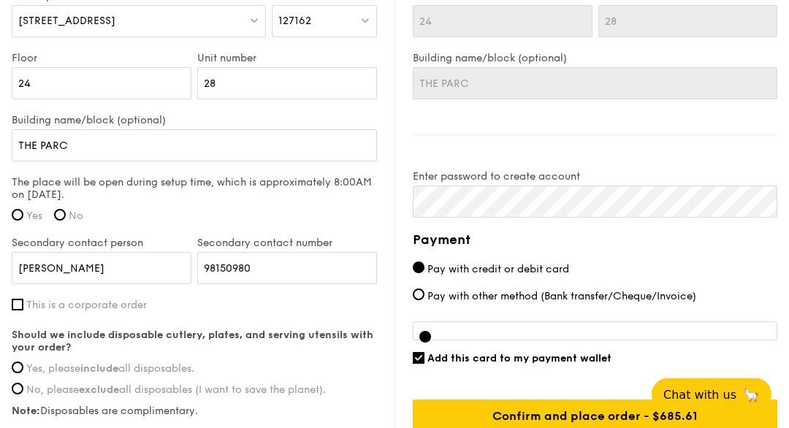
click at [20, 369] on input "Yes, please include all disposables." at bounding box center [18, 368] width 12 height 12
radio input "true"
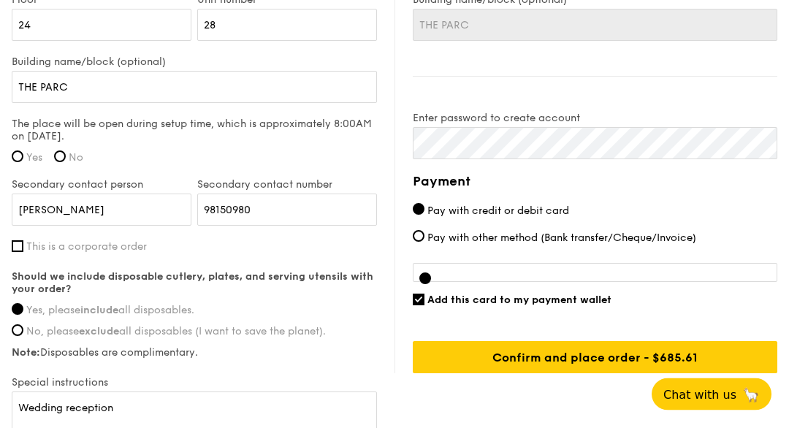
scroll to position [1116, 0]
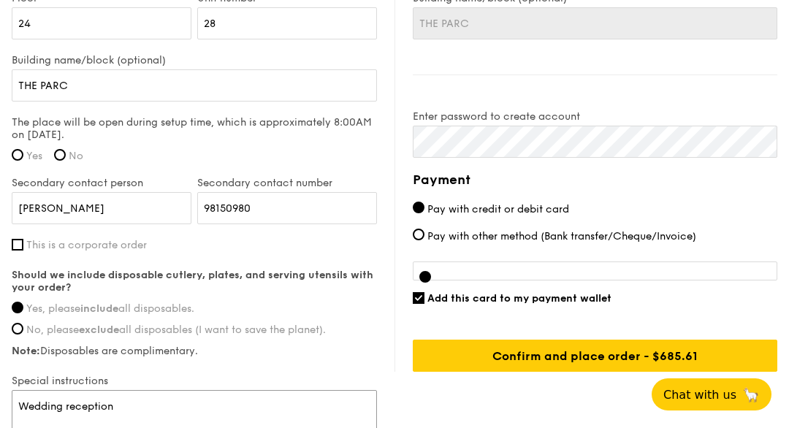
type textarea "Wedding reception"
click at [465, 277] on div at bounding box center [595, 270] width 364 height 19
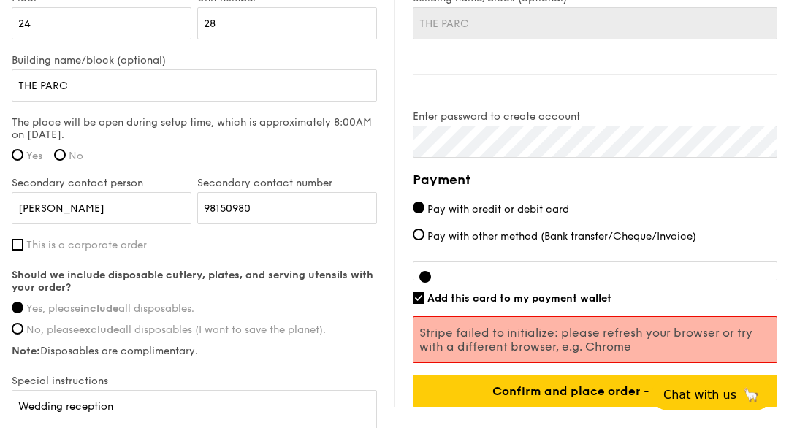
click at [736, 188] on h4 "Payment" at bounding box center [595, 179] width 364 height 20
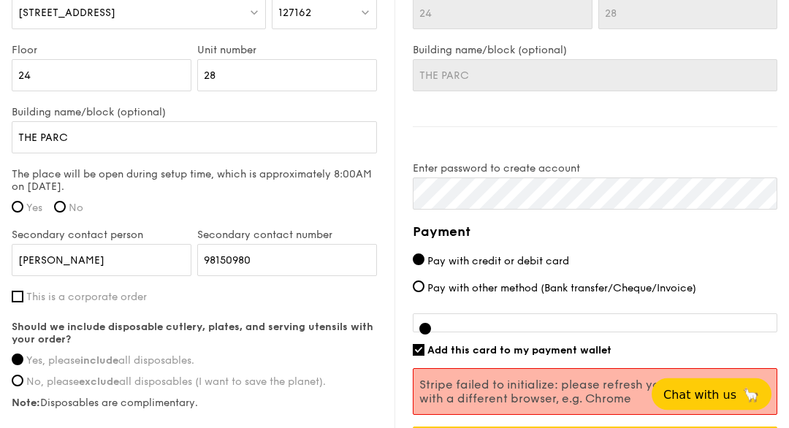
scroll to position [1119, 0]
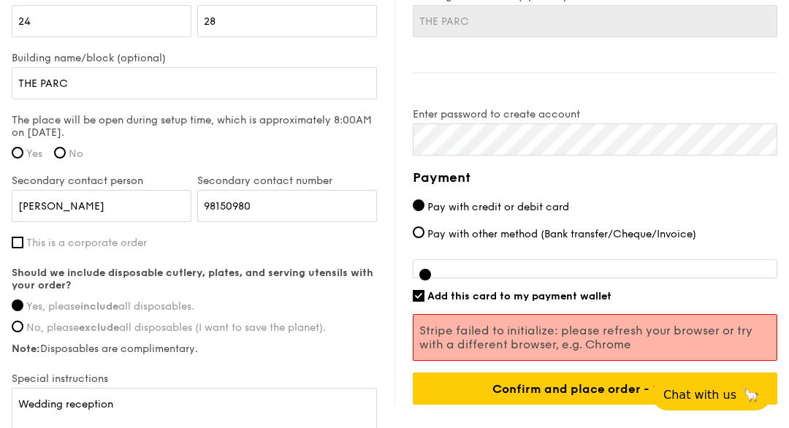
click at [583, 401] on input "Confirm and place order - $685.61" at bounding box center [595, 388] width 364 height 32
click at [537, 397] on input "Confirm and place order - $685.61" at bounding box center [595, 388] width 364 height 32
click at [464, 277] on div at bounding box center [595, 268] width 364 height 19
click at [488, 271] on div at bounding box center [595, 268] width 364 height 19
click at [581, 344] on p "Stripe failed to initialize: please refresh your browser or try with a differen…" at bounding box center [594, 337] width 351 height 28
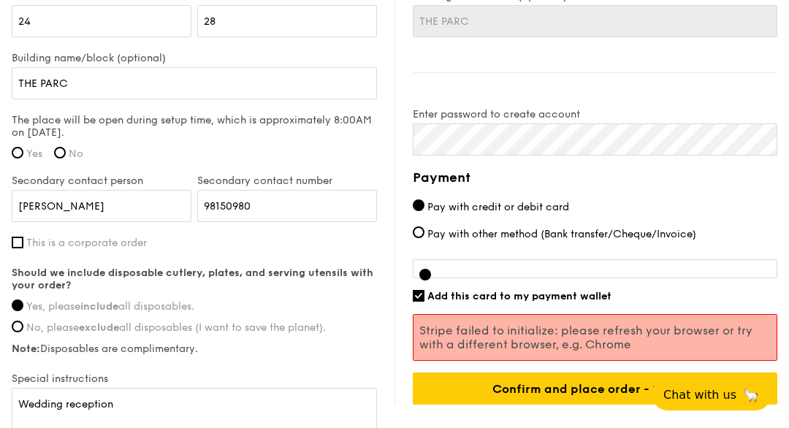
click at [429, 301] on span "Add this card to my payment wallet" at bounding box center [519, 296] width 184 height 12
click at [424, 301] on input "Add this card to my payment wallet" at bounding box center [419, 296] width 12 height 12
checkbox input "false"
click at [530, 399] on input "Confirm and place order - $685.61" at bounding box center [595, 388] width 364 height 32
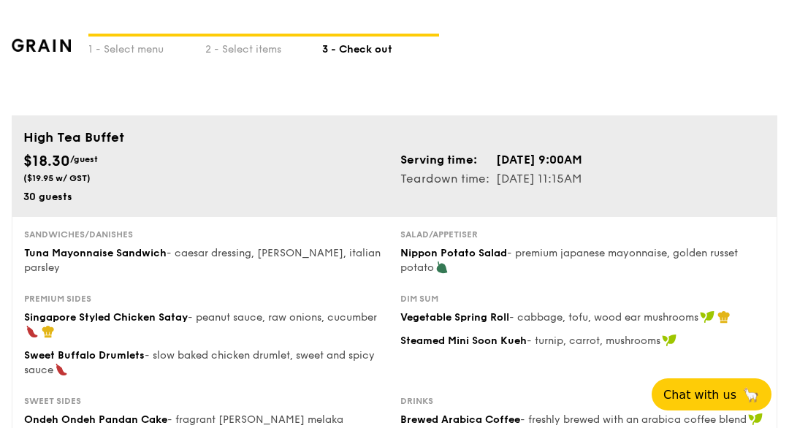
scroll to position [42, 0]
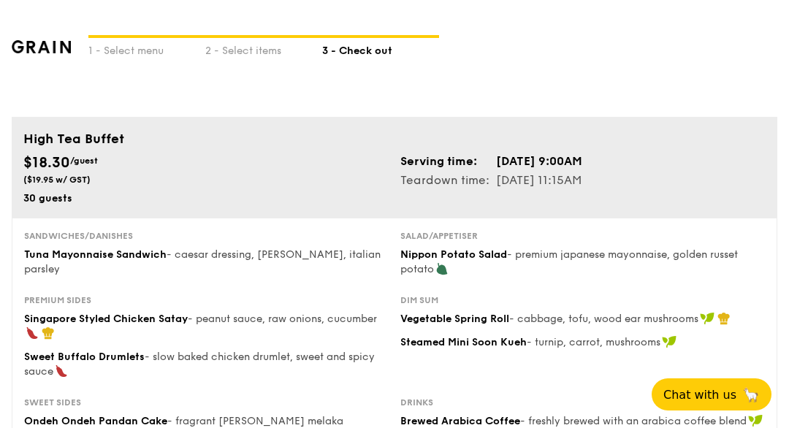
click at [583, 156] on td "Oct 03, 2025, 9:00AM" at bounding box center [539, 161] width 88 height 19
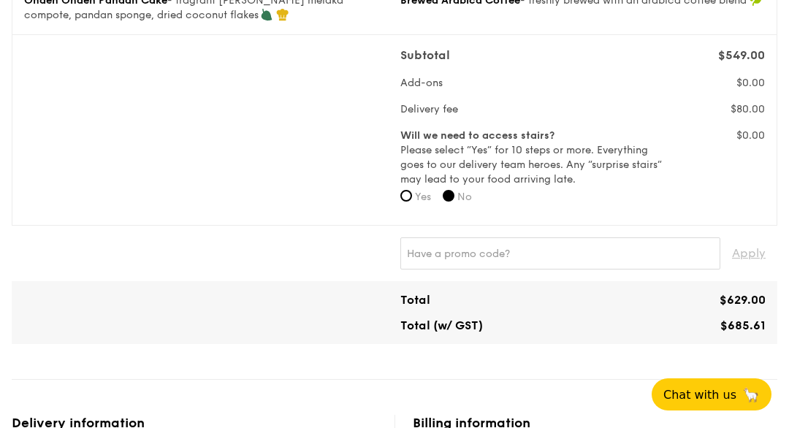
scroll to position [461, 0]
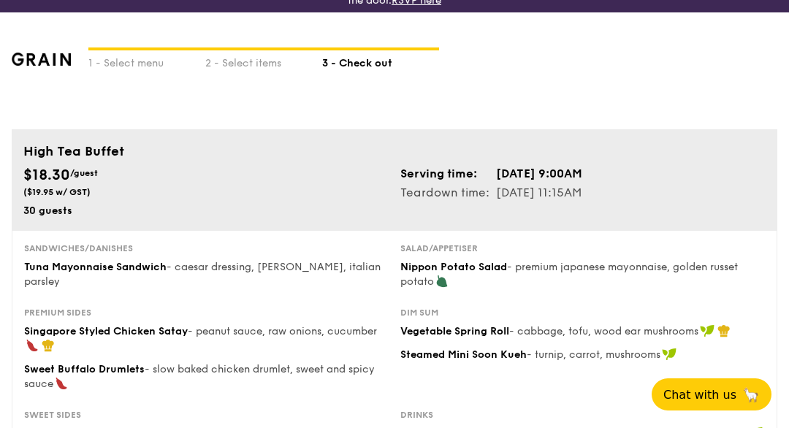
scroll to position [29, 0]
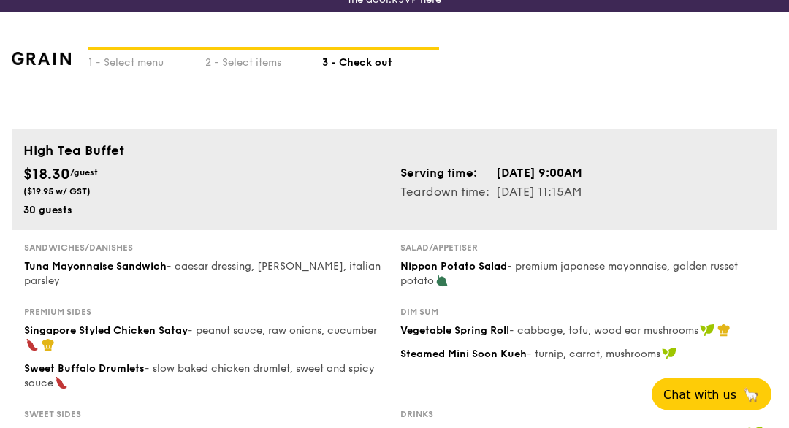
click at [583, 191] on td "[DATE] 11:15AM" at bounding box center [539, 192] width 88 height 19
click at [583, 169] on td "[DATE] 9:00AM" at bounding box center [539, 173] width 88 height 19
click at [583, 177] on td "[DATE] 9:00AM" at bounding box center [539, 173] width 88 height 19
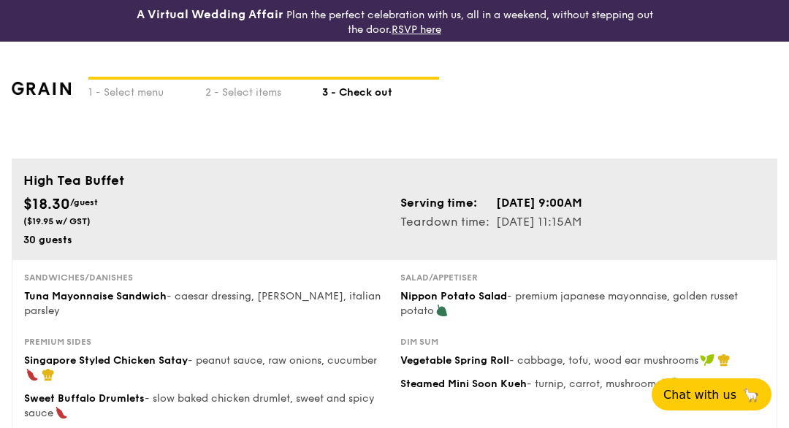
click at [540, 210] on td "Oct 03, 2025, 9:00AM" at bounding box center [539, 202] width 88 height 19
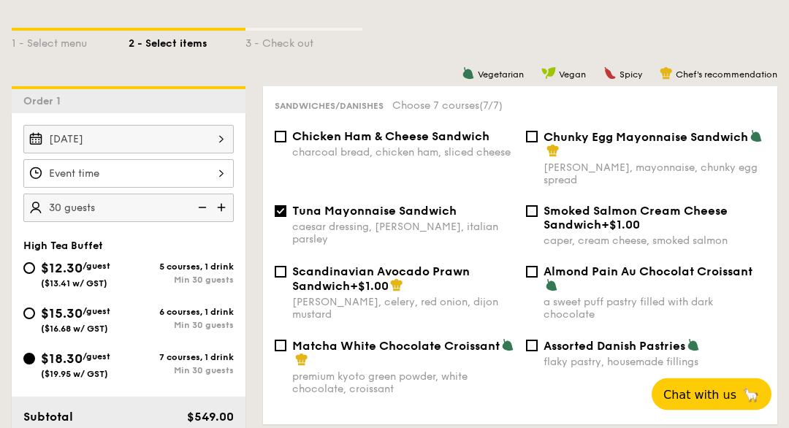
scroll to position [368, 0]
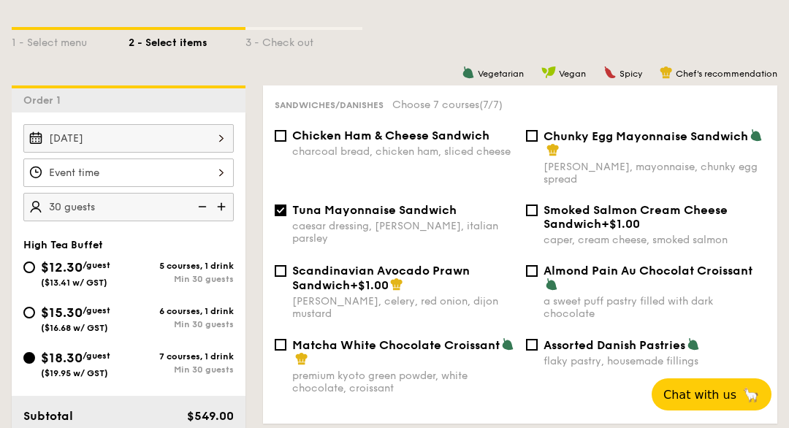
click at [221, 172] on div at bounding box center [128, 172] width 210 height 28
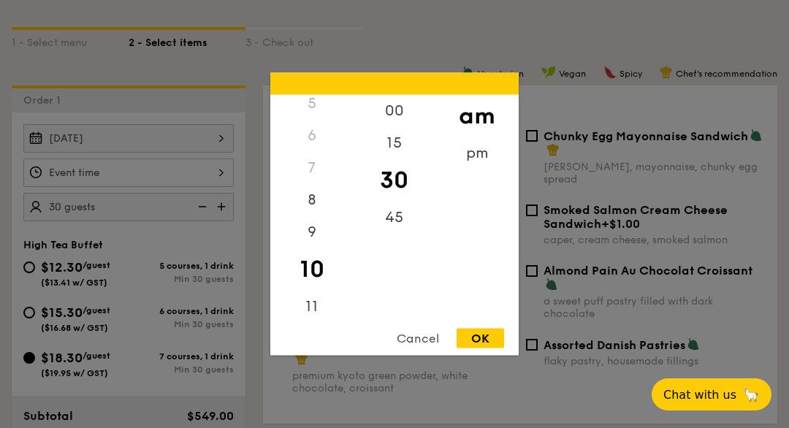
click at [305, 248] on div "9" at bounding box center [311, 232] width 83 height 32
click at [390, 159] on div "15" at bounding box center [394, 143] width 83 height 32
click at [483, 348] on div "OK" at bounding box center [479, 339] width 47 height 20
type input "9:15AM"
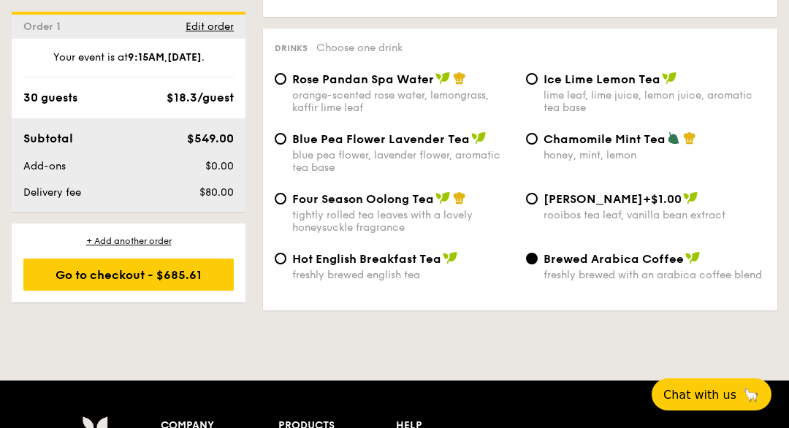
scroll to position [2572, 0]
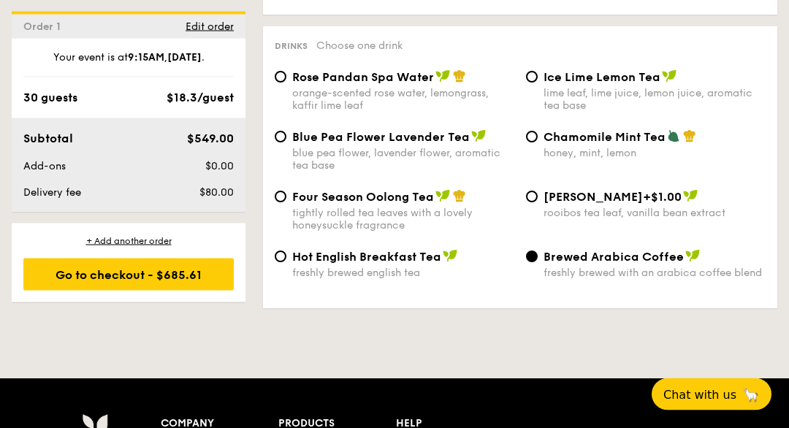
click at [188, 275] on div "Go to checkout - $685.61" at bounding box center [128, 274] width 210 height 32
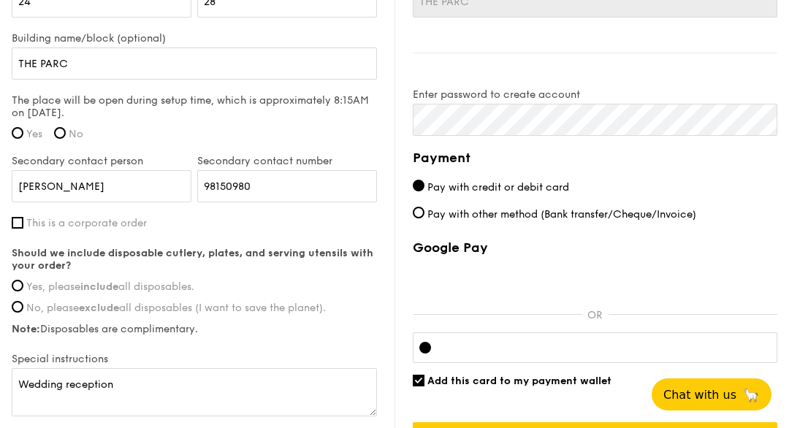
scroll to position [1142, 0]
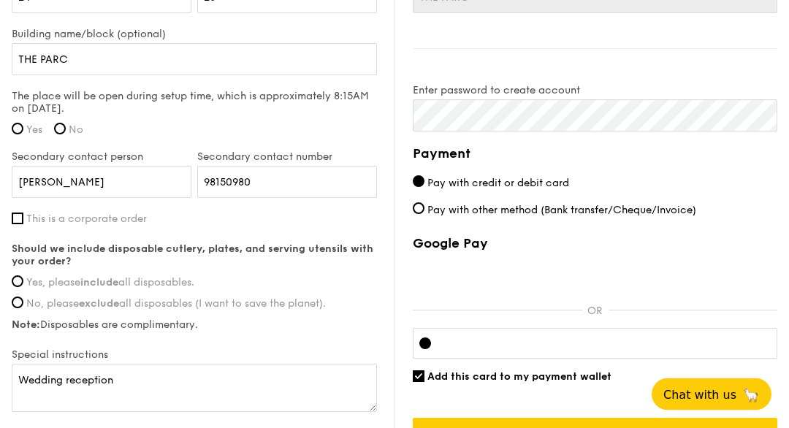
click at [13, 287] on input "Yes, please include all disposables." at bounding box center [18, 282] width 12 height 12
radio input "true"
click at [13, 137] on label "Yes" at bounding box center [27, 130] width 31 height 12
click at [13, 135] on input "Yes" at bounding box center [18, 129] width 12 height 12
radio input "true"
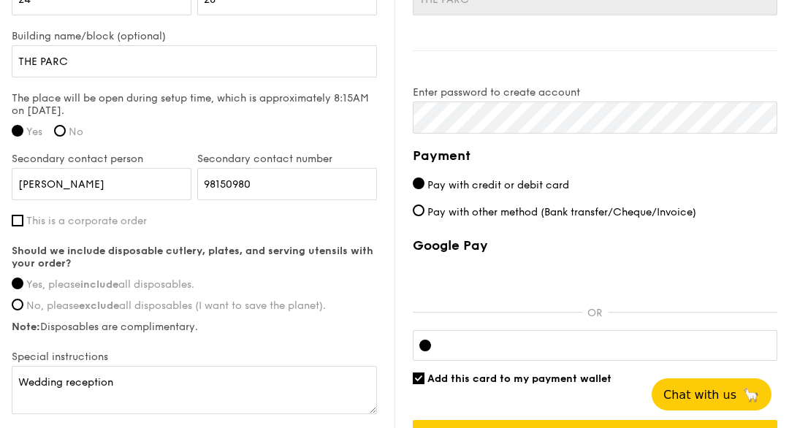
scroll to position [1155, 0]
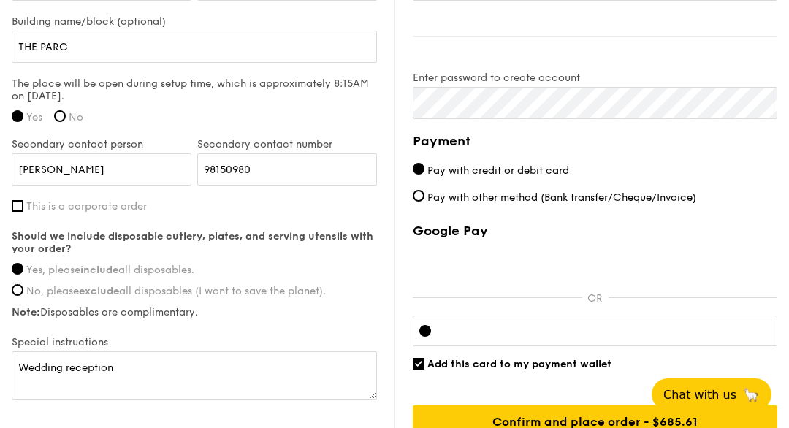
click at [418, 369] on input "Add this card to my payment wallet" at bounding box center [419, 364] width 12 height 12
checkbox input "false"
click at [560, 427] on input "Confirm and place order - $685.61" at bounding box center [595, 421] width 364 height 32
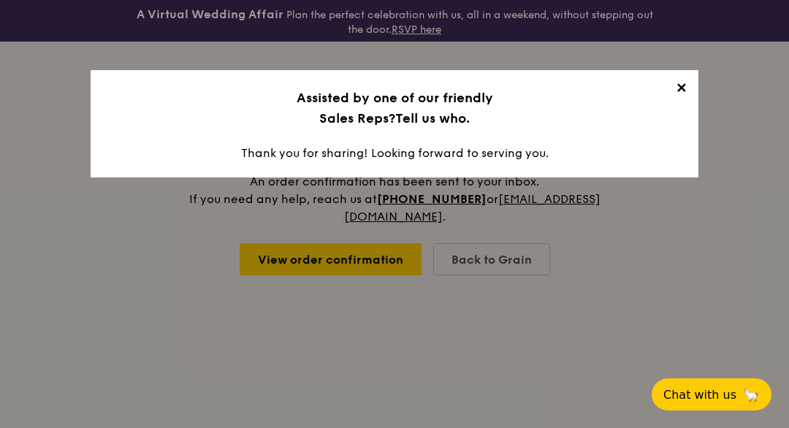
click at [679, 84] on span "✕" at bounding box center [680, 90] width 20 height 20
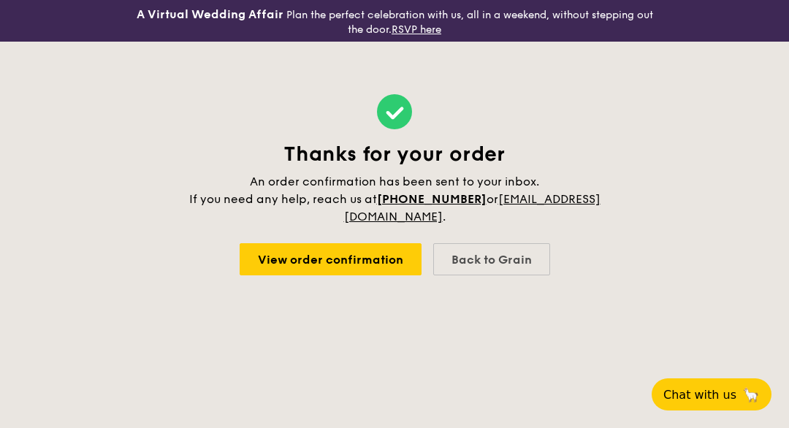
click at [325, 257] on link "View order confirmation" at bounding box center [330, 259] width 182 height 32
